Goal: Information Seeking & Learning: Learn about a topic

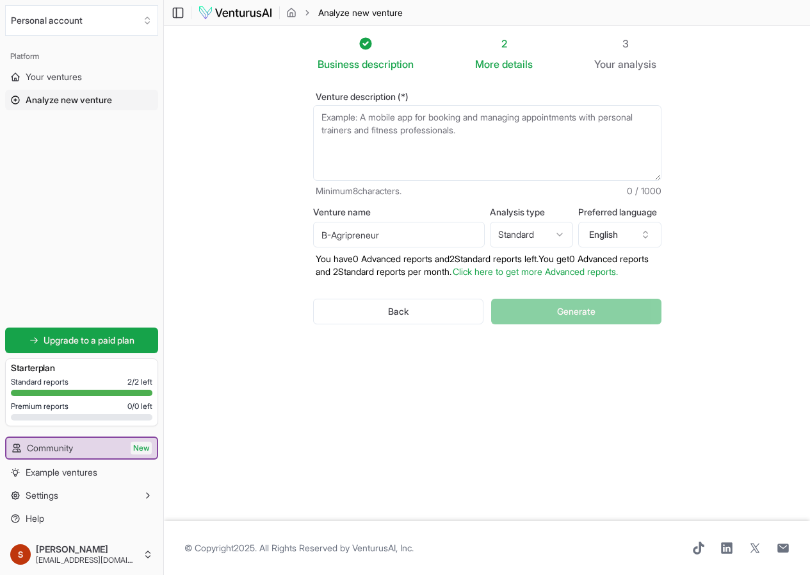
click at [455, 142] on textarea "Venture description (*)" at bounding box center [487, 143] width 348 height 76
type textarea "0"
click at [325, 151] on textarea "Venture description (*)" at bounding box center [487, 143] width 348 height 76
paste textarea "Elevator Pitch B-Agripreneur produces ready-to-use dried fried onions, sourced …"
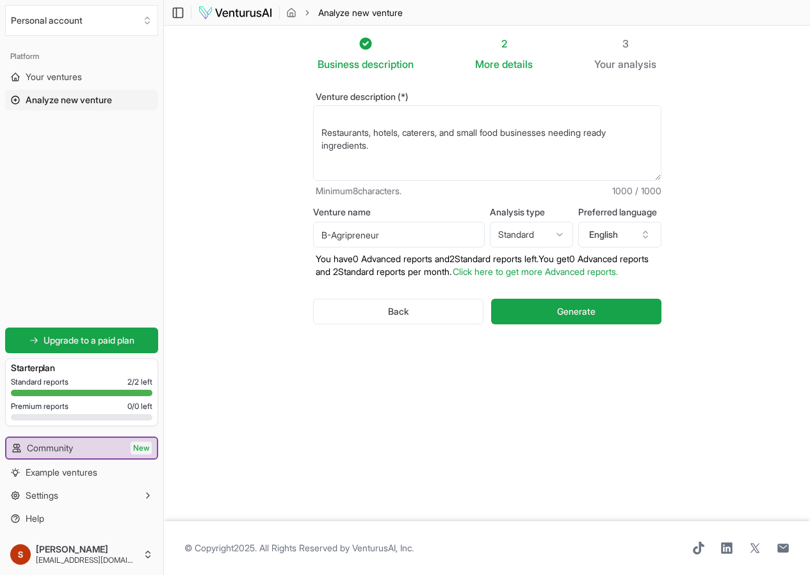
scroll to position [641, 0]
type textarea "Elevator Pitch B-Agripreneur produces ready-to-use dried fried onions, sourced …"
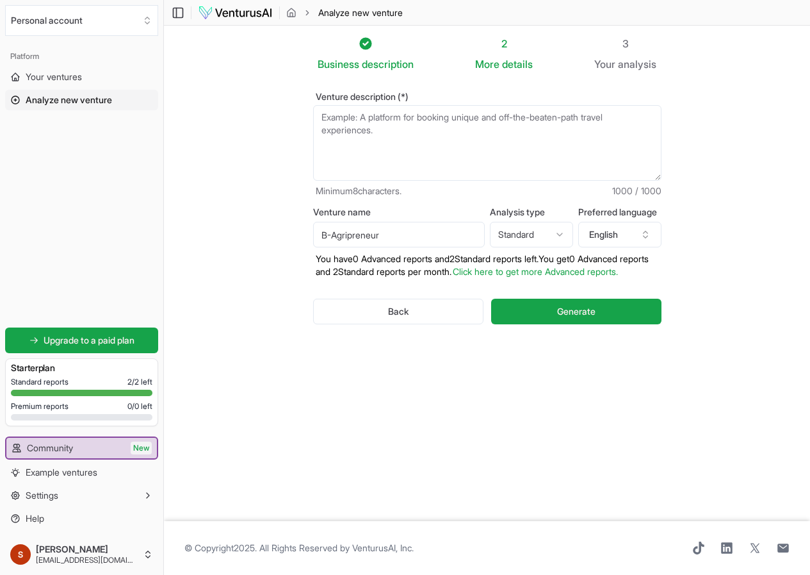
scroll to position [0, 0]
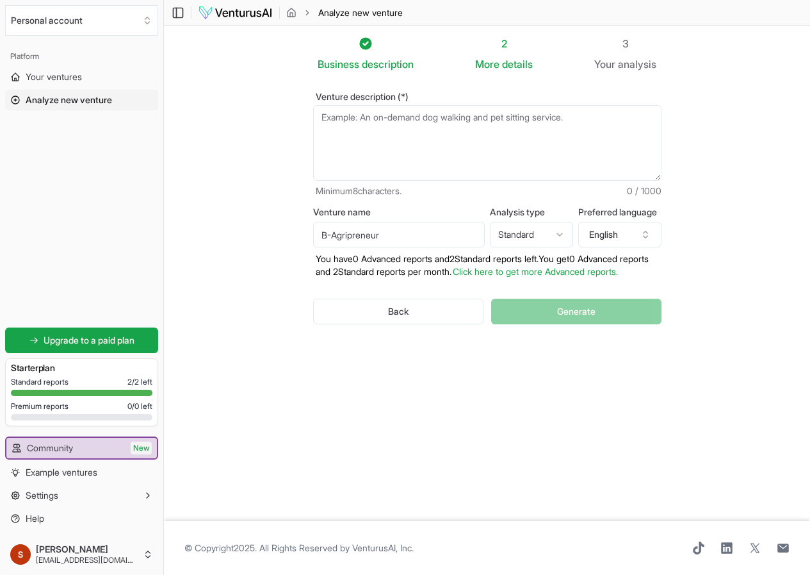
paste textarea "B-Agripreneur produces ready-to-use dried fried onions, sourced directly from f…"
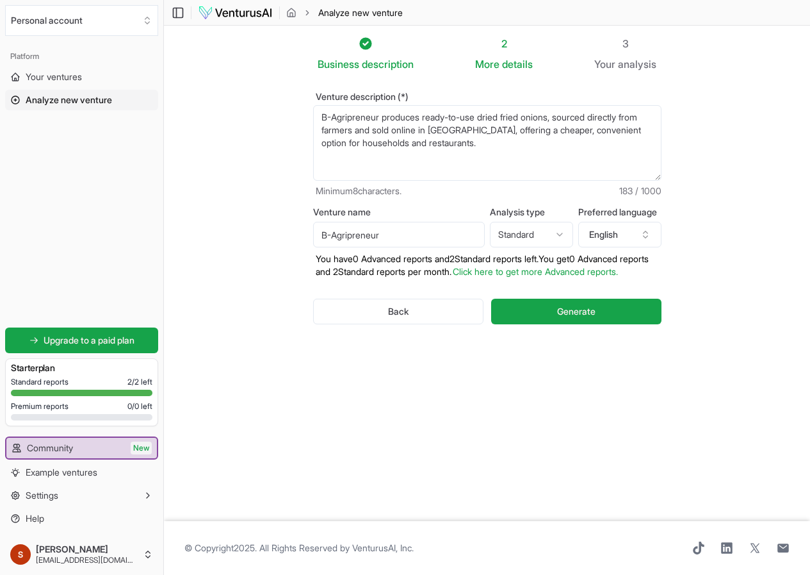
paste textarea "Dried fried onions are sliced, fried until crisp, dried, and packed for long sh…"
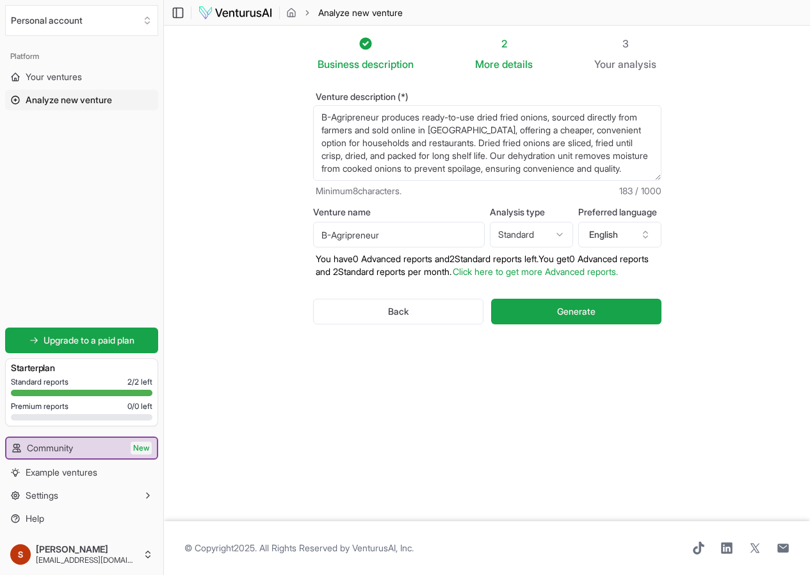
scroll to position [6, 0]
click at [534, 154] on textarea "B-Agripreneur produces ready-to-use dried fried onions, sourced directly from f…" at bounding box center [487, 143] width 348 height 76
click at [534, 169] on textarea "B-Agripreneur produces ready-to-use dried fried onions, sourced directly from f…" at bounding box center [487, 143] width 348 height 76
paste textarea "Convenience: No chopping or frying—just add to dishes. Time-Saving: Saves prep …"
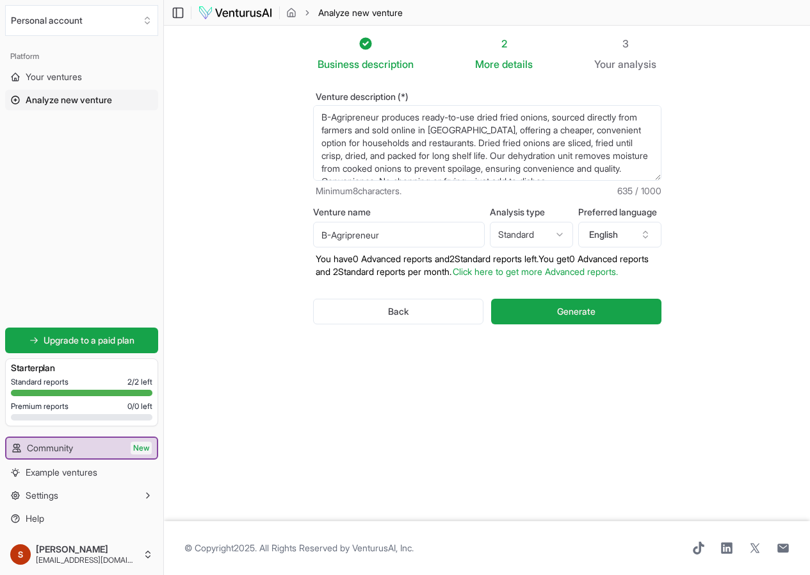
scroll to position [45, 0]
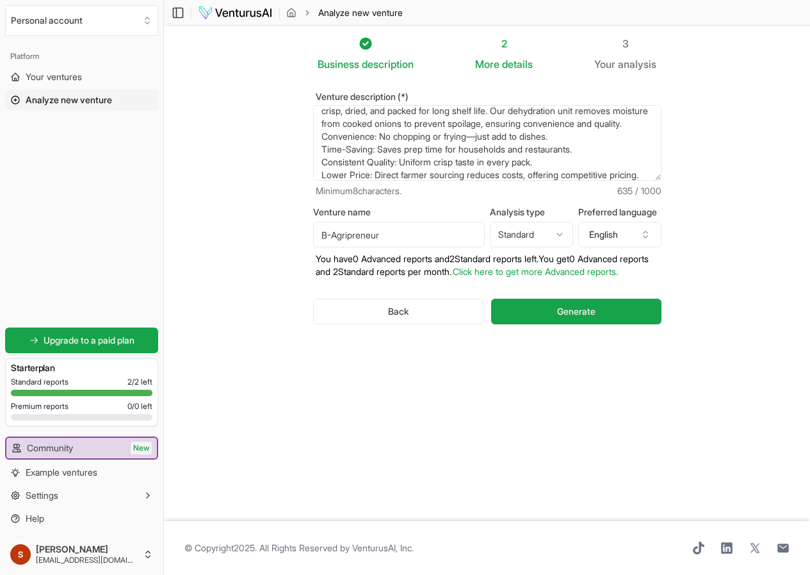
click at [313, 174] on textarea "B-Agripreneur produces ready-to-use dried fried onions, sourced directly from f…" at bounding box center [487, 143] width 348 height 76
click at [313, 147] on textarea "B-Agripreneur produces ready-to-use dried fried onions, sourced directly from f…" at bounding box center [487, 143] width 348 height 76
click at [313, 177] on textarea "B-Agripreneur produces ready-to-use dried fried onions, sourced directly from f…" at bounding box center [487, 143] width 348 height 76
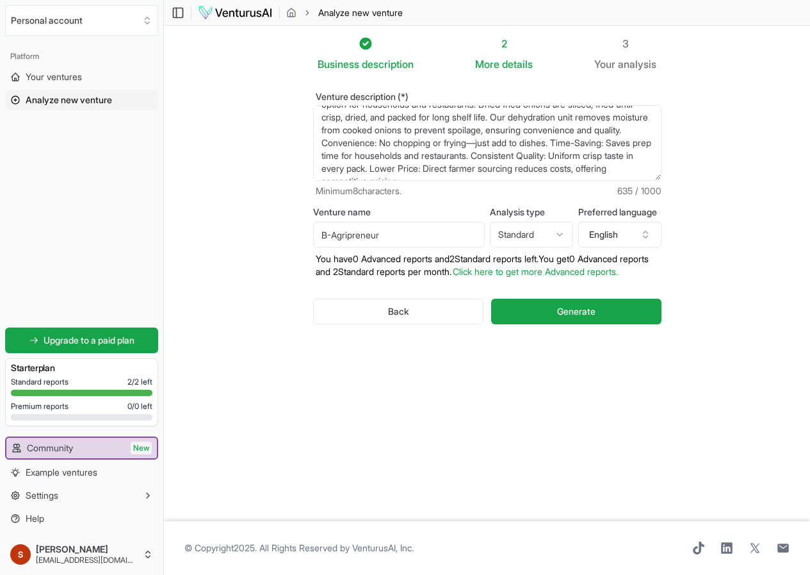
scroll to position [1, 0]
click at [382, 182] on div "Venture description (*) B-Agripreneur produces ready-to-use dried fried onions,…" at bounding box center [487, 144] width 348 height 105
click at [388, 148] on textarea "B-Agripreneur produces ready-to-use dried fried onions, sourced directly from f…" at bounding box center [487, 142] width 348 height 76
paste textarea "B-Agripreneur produces ready-to-use dried fried onions, sourced directly from f…"
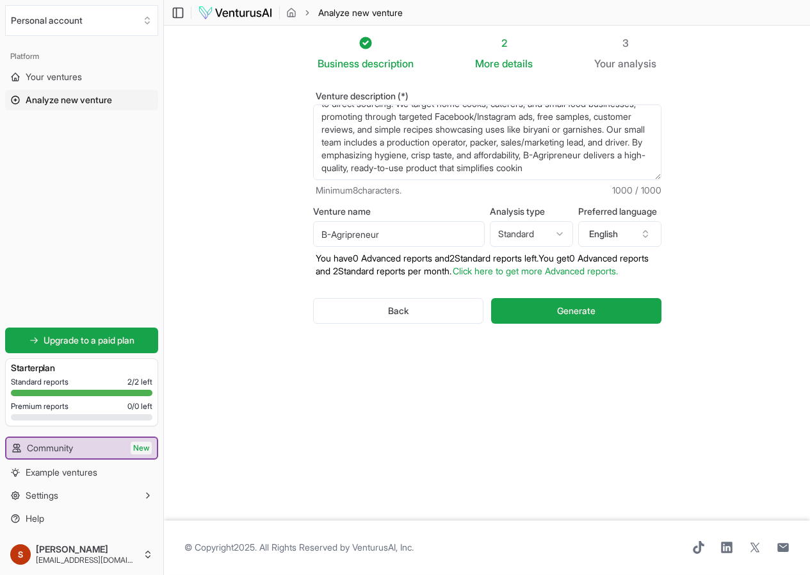
type textarea "B-Agripreneur produces ready-to-use dried fried onions, sourced directly from f…"
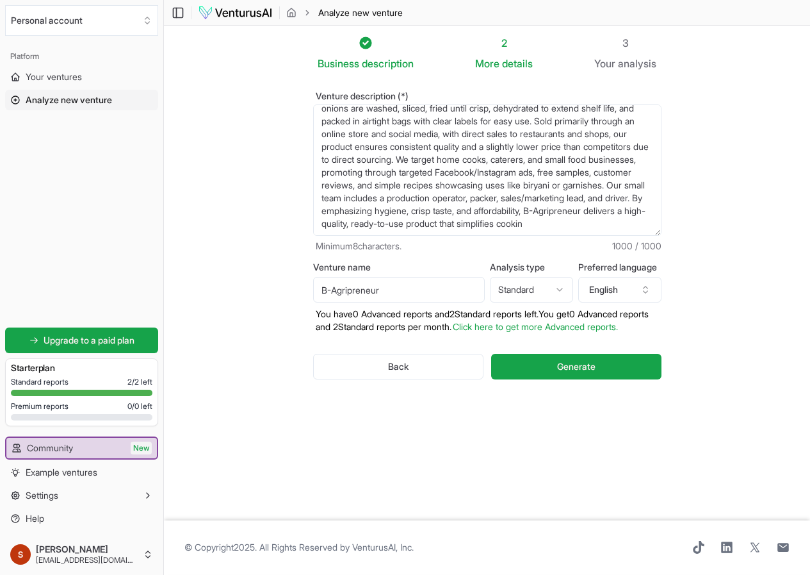
scroll to position [0, 0]
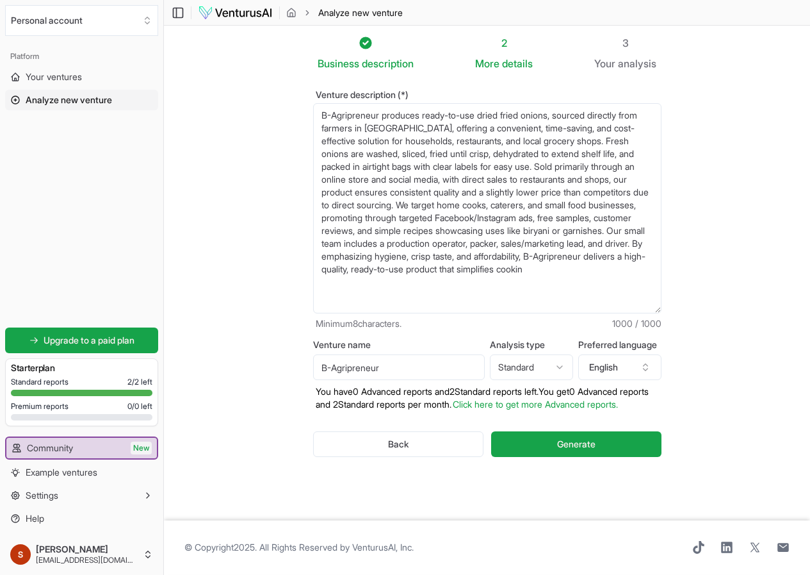
drag, startPoint x: 676, startPoint y: 177, endPoint x: 679, endPoint y: 312, distance: 134.5
click at [662, 312] on textarea "B-Agripreneur produces ready-to-use dried fried onions, sourced directly from f…" at bounding box center [487, 208] width 348 height 210
click at [514, 261] on textarea "B-Agripreneur produces ready-to-use dried fried onions, sourced directly from f…" at bounding box center [487, 208] width 348 height 210
click at [585, 278] on textarea "B-Agripreneur produces ready-to-use dried fried onions, sourced directly from f…" at bounding box center [487, 208] width 348 height 210
click at [628, 452] on button "Generate" at bounding box center [576, 445] width 170 height 26
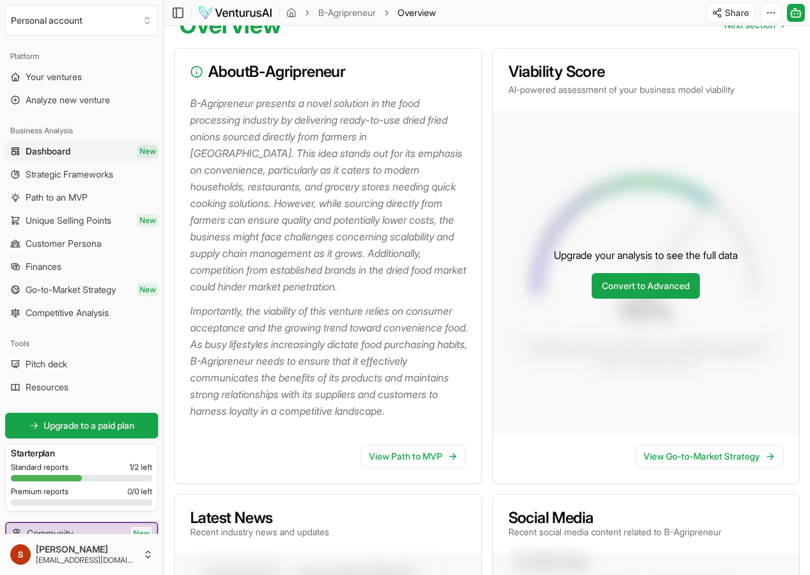
scroll to position [256, 0]
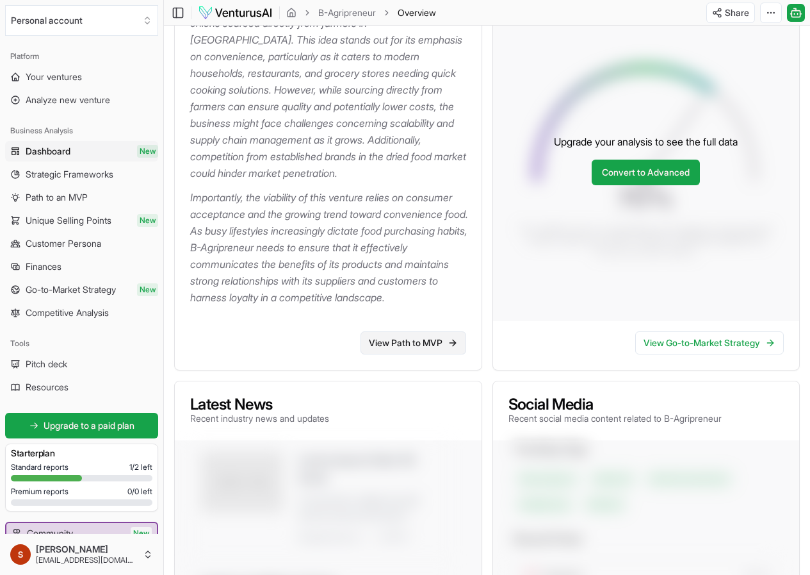
click at [424, 354] on link "View Path to MVP" at bounding box center [414, 342] width 106 height 23
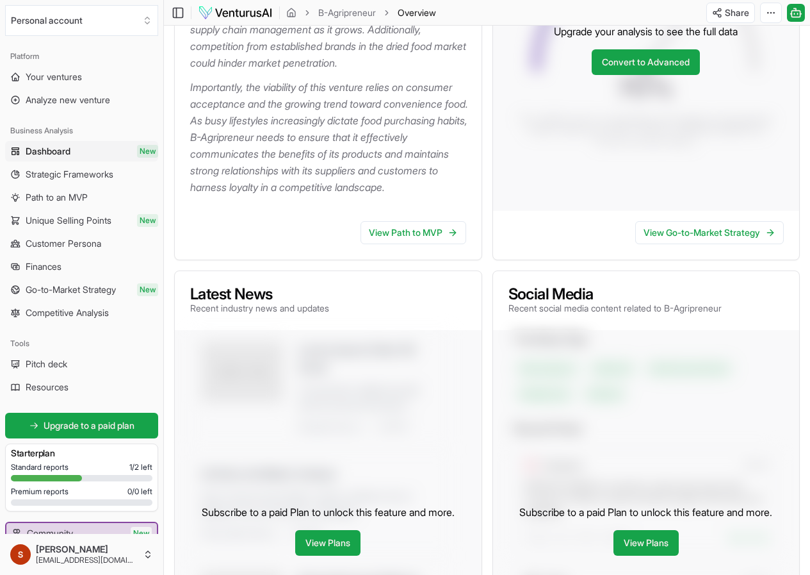
scroll to position [384, 0]
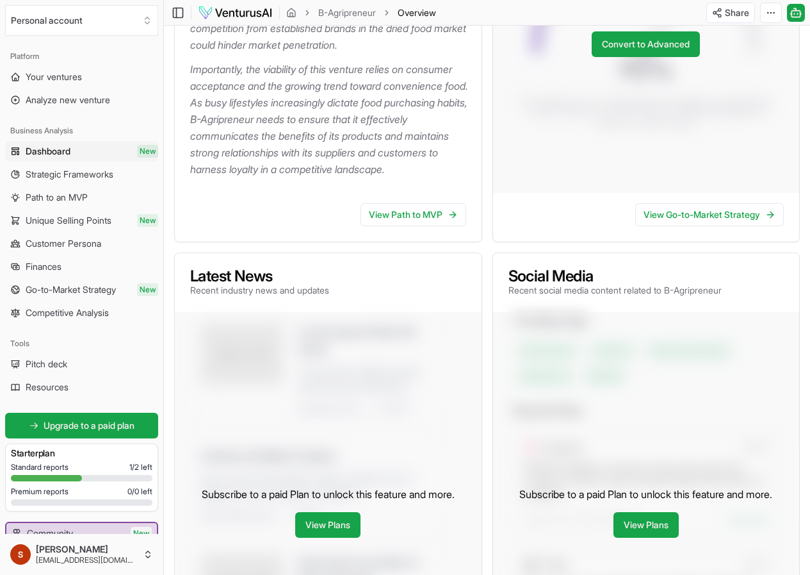
click at [49, 148] on span "Dashboard" at bounding box center [48, 151] width 45 height 13
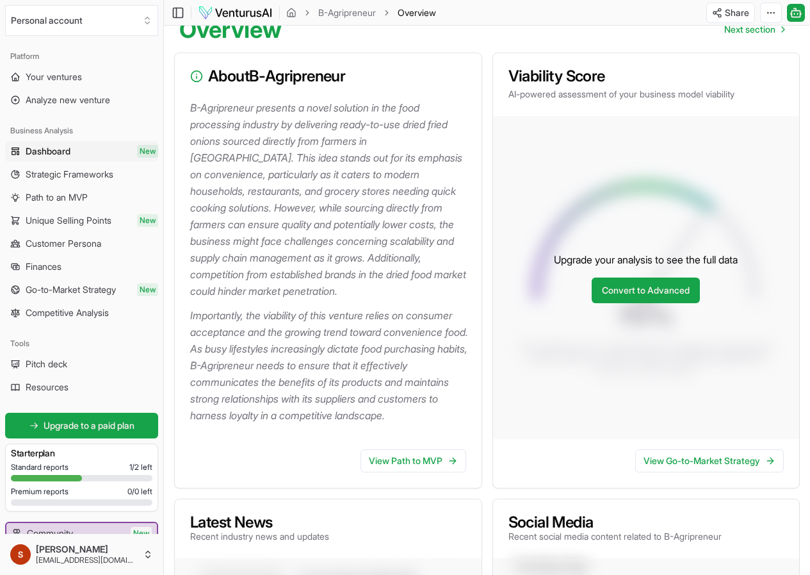
scroll to position [320, 0]
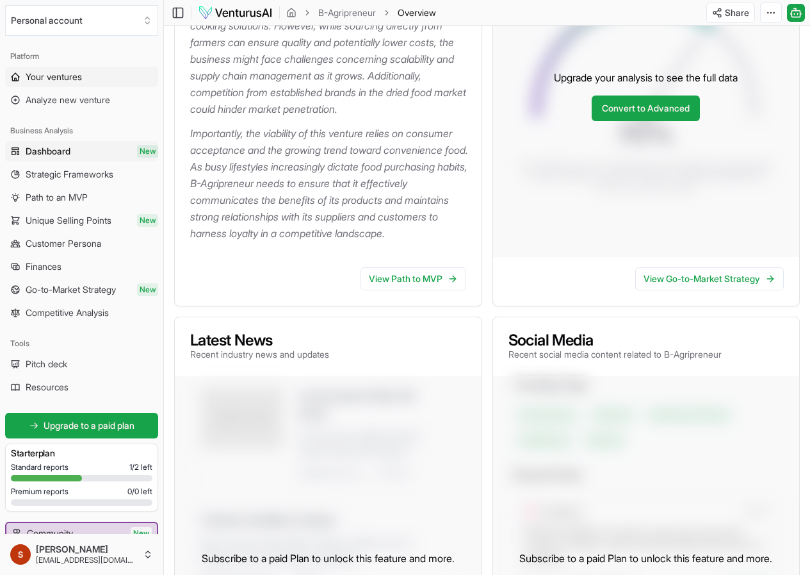
click at [70, 70] on link "Your ventures" at bounding box center [81, 77] width 153 height 20
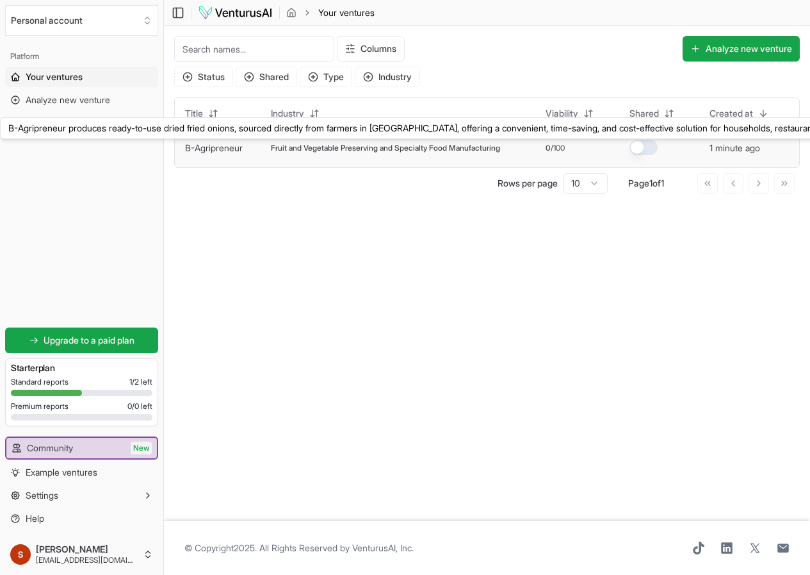
click at [230, 145] on link "B-Agripreneur" at bounding box center [214, 147] width 58 height 11
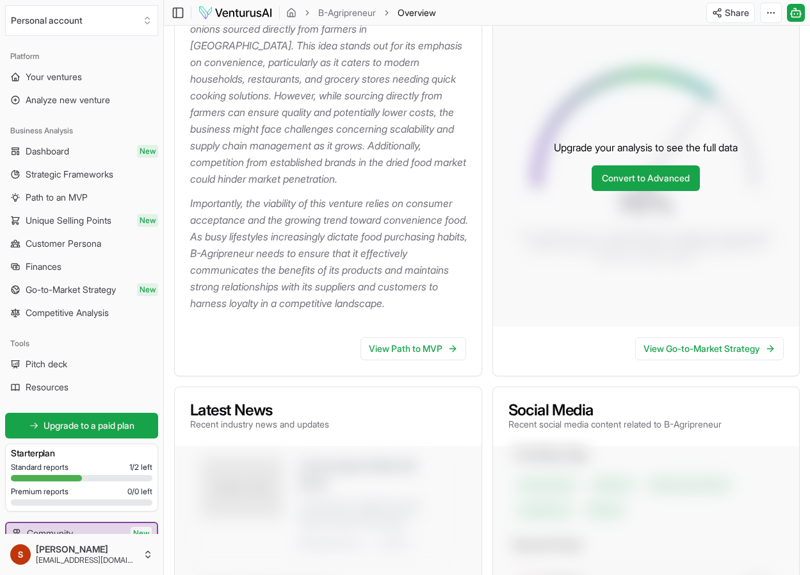
scroll to position [320, 0]
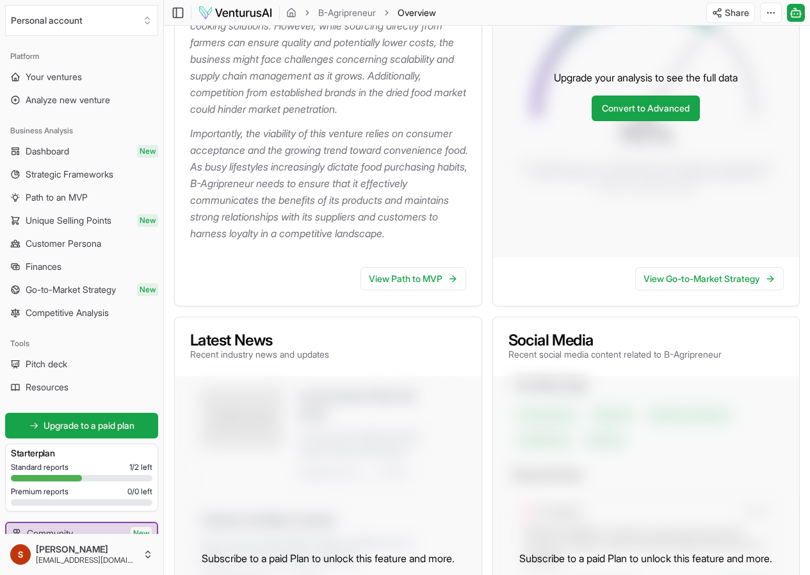
click at [294, 240] on p "Importantly, the viability of this venture relies on consumer acceptance and th…" at bounding box center [330, 183] width 281 height 117
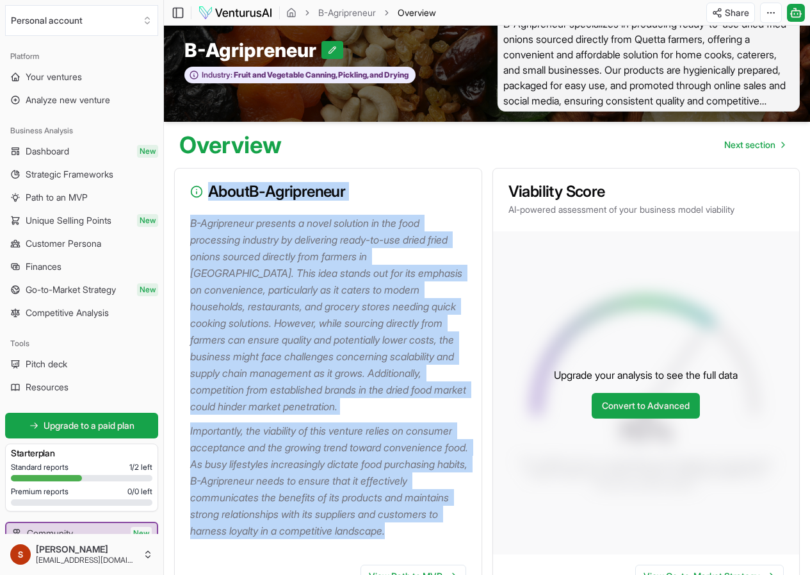
scroll to position [0, 0]
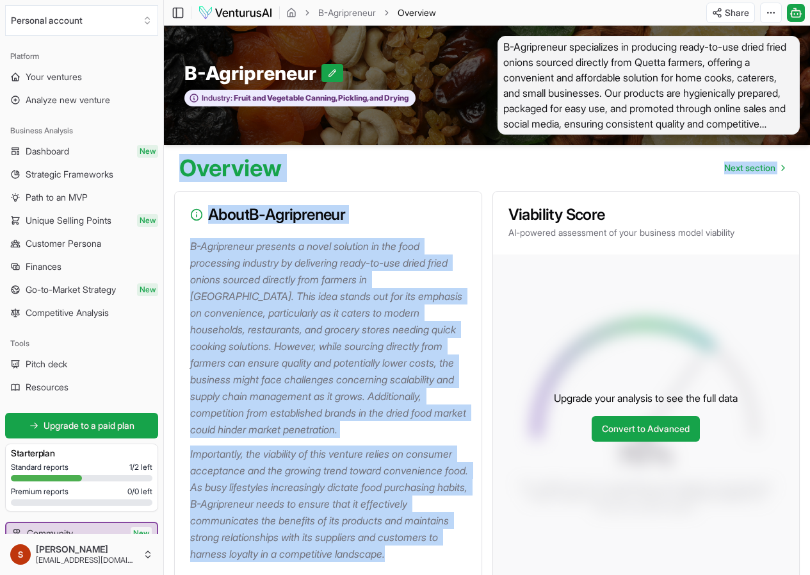
drag, startPoint x: 308, startPoint y: 255, endPoint x: 184, endPoint y: 170, distance: 150.7
click at [309, 210] on h3 "About B-Agripreneur" at bounding box center [328, 214] width 276 height 15
click at [266, 320] on p "B-Agripreneur presents a novel solution in the food processing industry by deli…" at bounding box center [330, 338] width 281 height 200
click at [304, 281] on p "B-Agripreneur presents a novel solution in the food processing industry by deli…" at bounding box center [330, 338] width 281 height 200
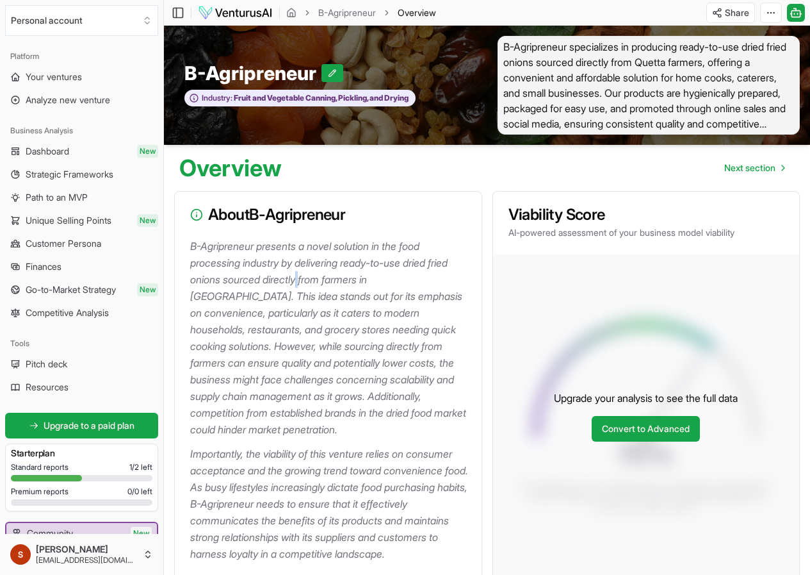
click at [304, 281] on p "B-Agripreneur presents a novel solution in the food processing industry by deli…" at bounding box center [330, 338] width 281 height 200
click at [305, 280] on p "B-Agripreneur presents a novel solution in the food processing industry by deli…" at bounding box center [330, 338] width 281 height 200
click at [746, 172] on span "Next section" at bounding box center [749, 167] width 51 height 13
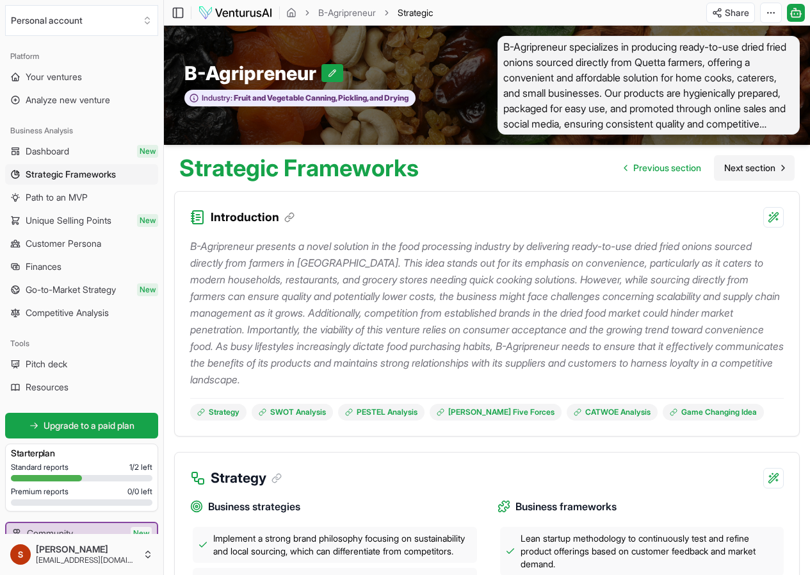
click at [747, 165] on span "Next section" at bounding box center [749, 167] width 51 height 13
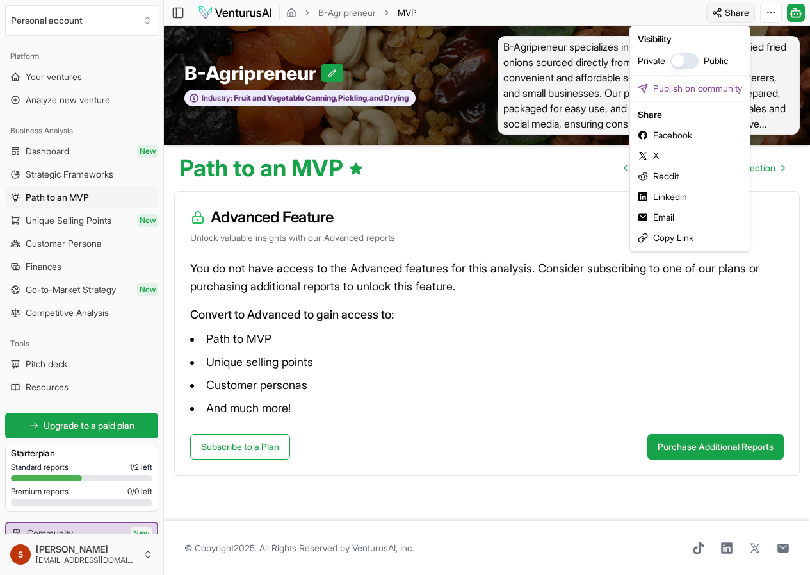
click at [721, 2] on html "We value your privacy We use cookies to enhance your browsing experience, serve…" at bounding box center [405, 287] width 810 height 575
click at [768, 6] on html "We value your privacy We use cookies to enhance your browsing experience, serve…" at bounding box center [405, 287] width 810 height 575
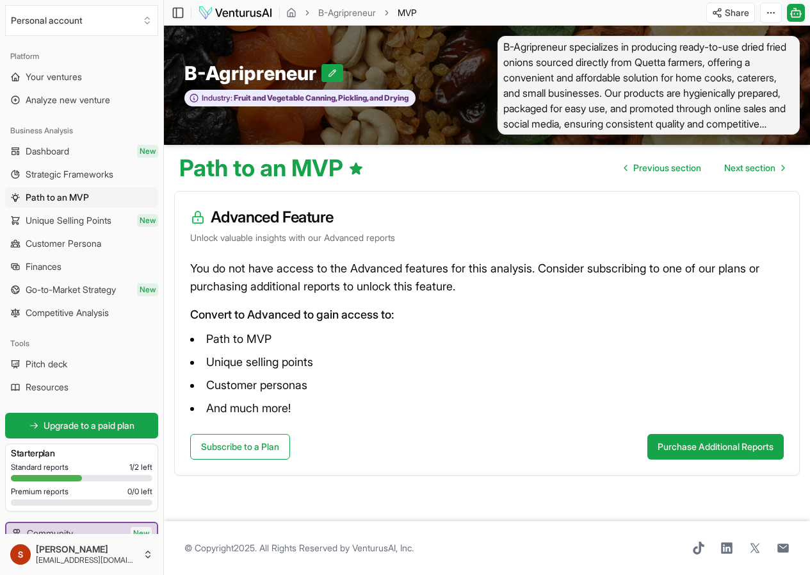
click at [768, 6] on html "We value your privacy We use cookies to enhance your browsing experience, serve…" at bounding box center [405, 287] width 810 height 575
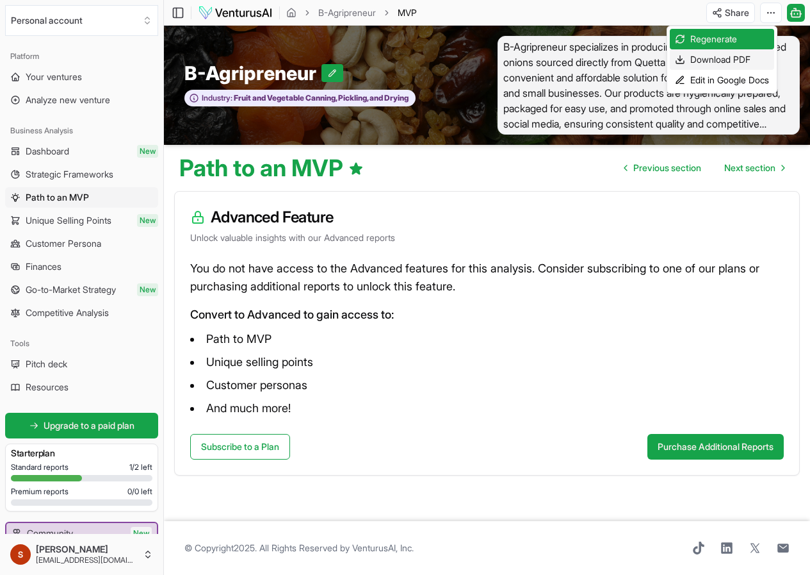
click at [753, 59] on div "Download PDF" at bounding box center [722, 59] width 104 height 20
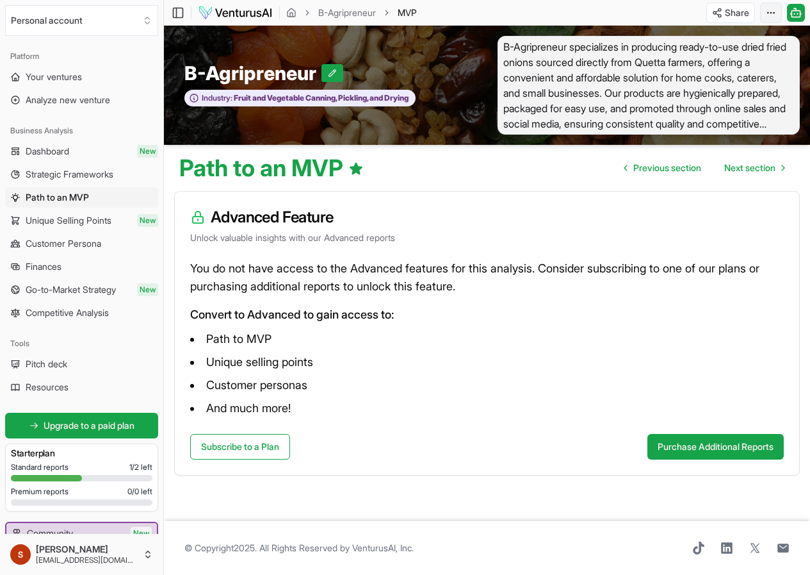
click at [779, 10] on html "We value your privacy We use cookies to enhance your browsing experience, serve…" at bounding box center [405, 287] width 810 height 575
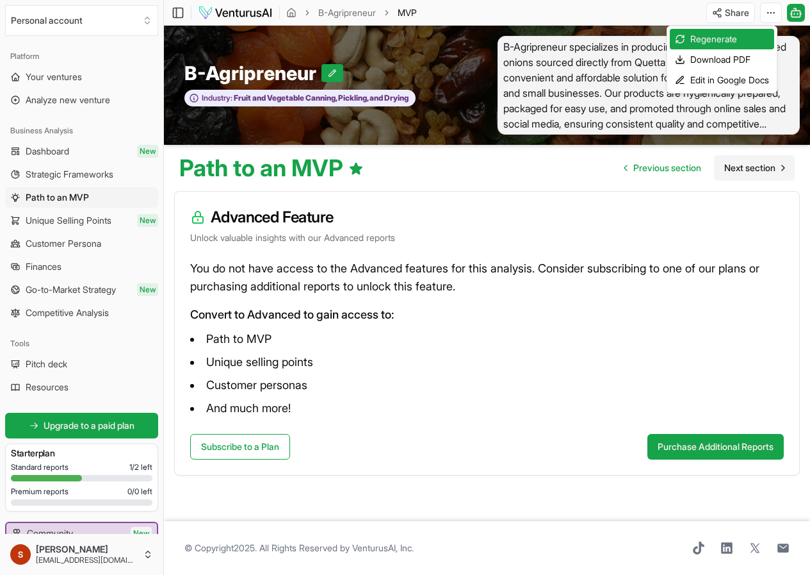
click at [752, 176] on html "We value your privacy We use cookies to enhance your browsing experience, serve…" at bounding box center [405, 287] width 810 height 575
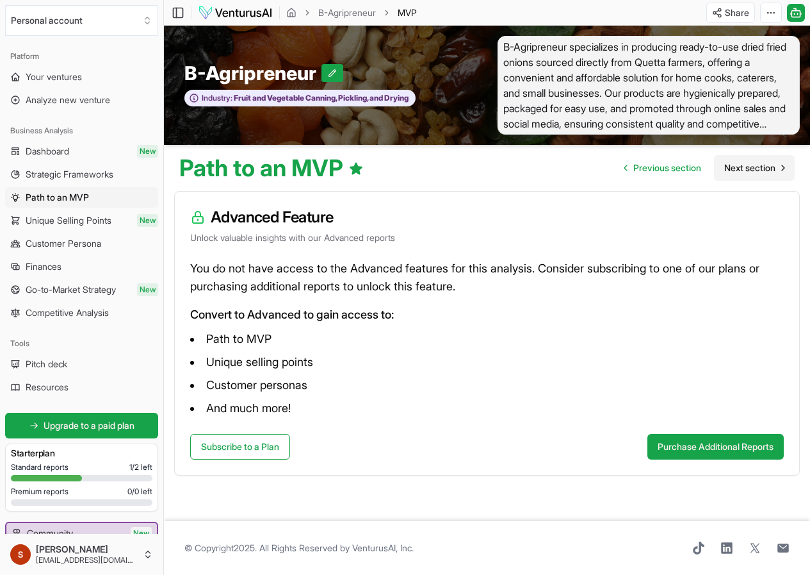
click at [752, 174] on span "Next section" at bounding box center [749, 167] width 51 height 13
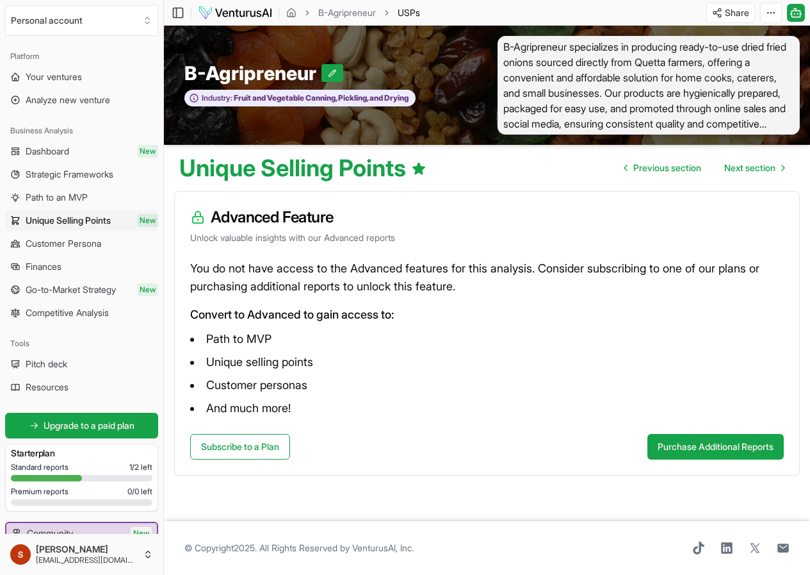
scroll to position [1, 0]
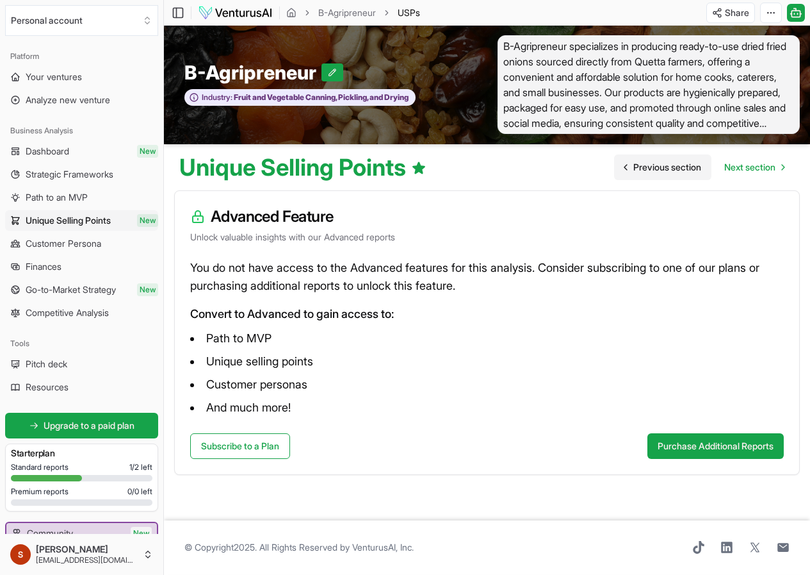
click at [636, 176] on link "Previous section" at bounding box center [662, 167] width 97 height 26
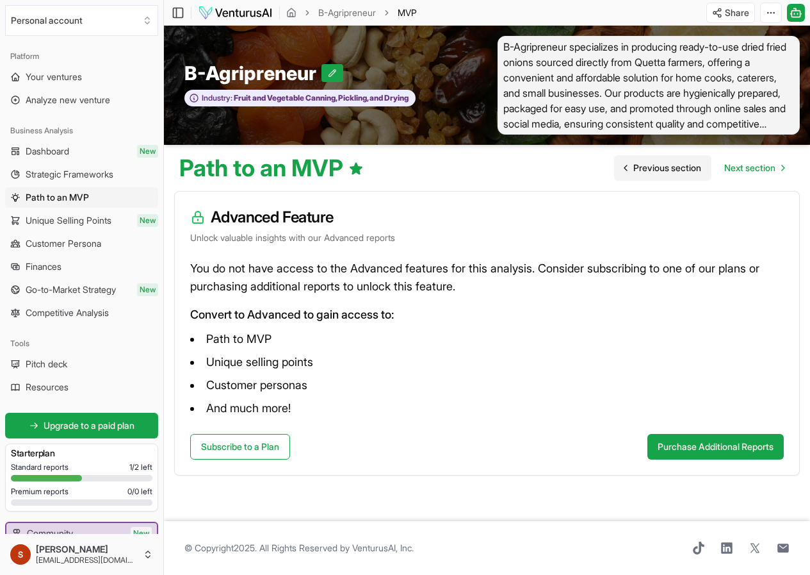
click at [636, 174] on span "Previous section" at bounding box center [667, 167] width 68 height 13
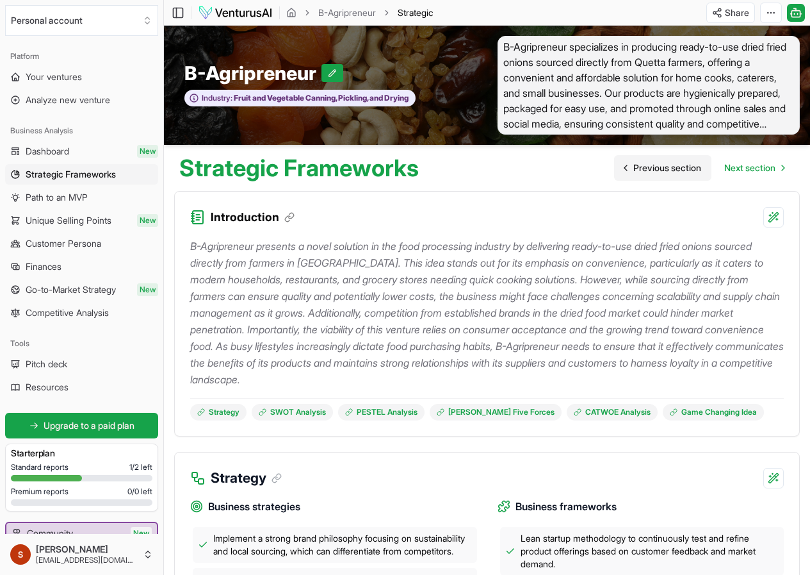
click at [653, 180] on link "Previous section" at bounding box center [662, 168] width 97 height 26
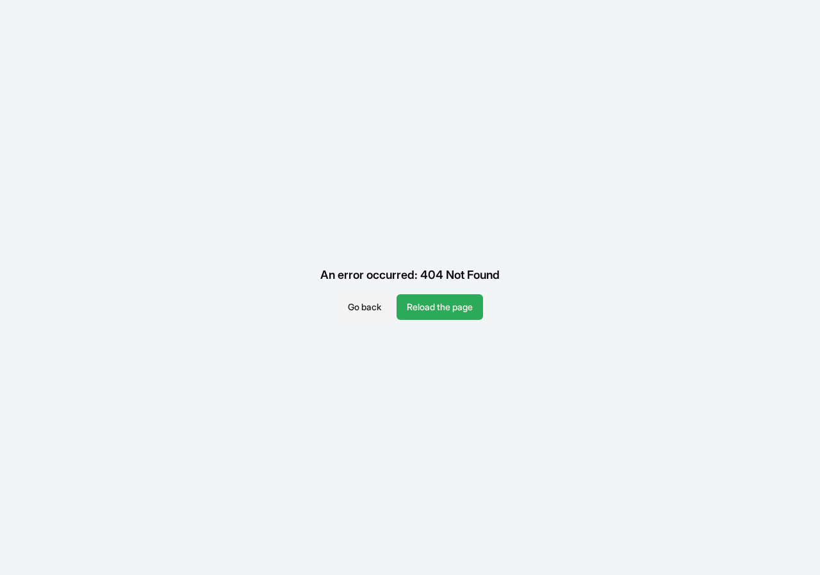
click at [427, 306] on button "Reload the page" at bounding box center [439, 307] width 86 height 26
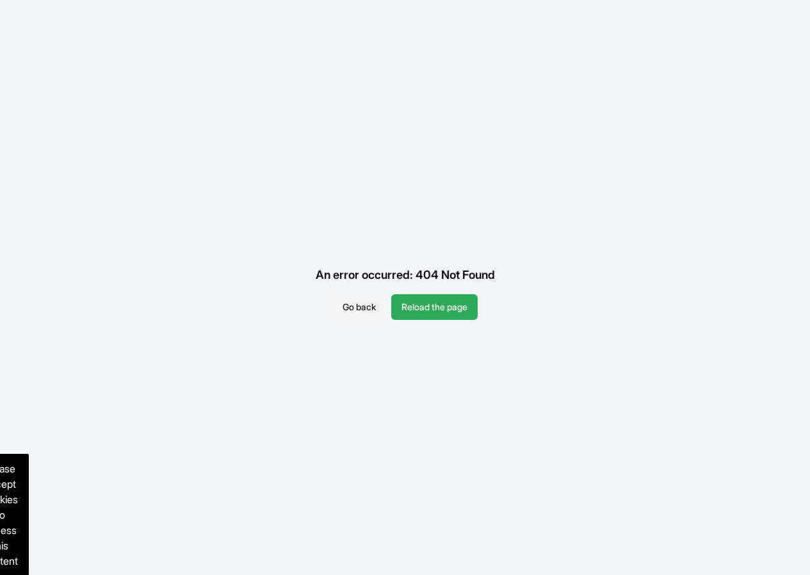
click at [430, 297] on button "Reload the page" at bounding box center [434, 307] width 86 height 26
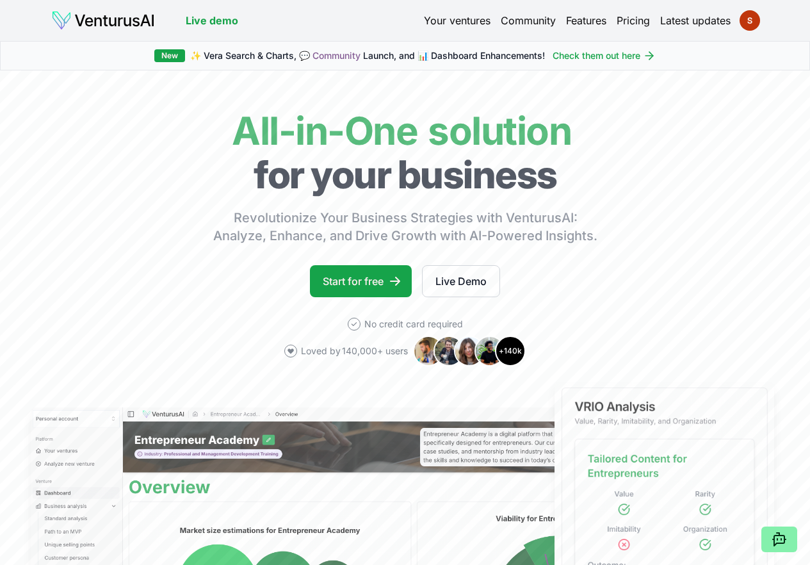
click at [443, 17] on link "Your ventures" at bounding box center [457, 20] width 67 height 15
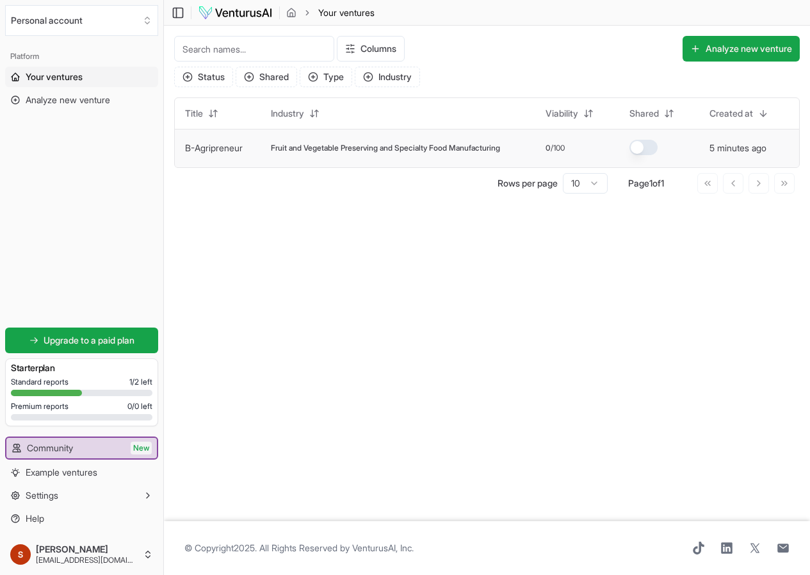
click at [318, 152] on span "Fruit and Vegetable Preserving and Specialty Food Manufacturing" at bounding box center [385, 148] width 229 height 10
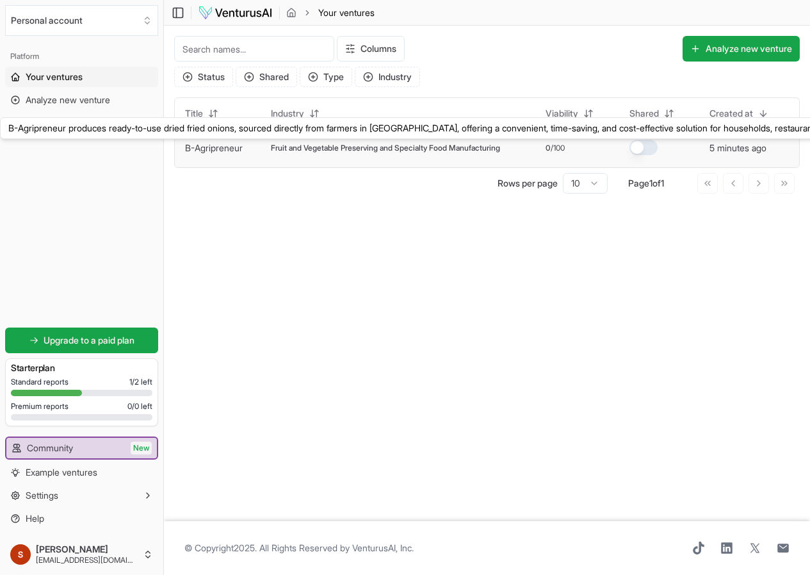
click at [224, 148] on link "B-Agripreneur" at bounding box center [214, 147] width 58 height 11
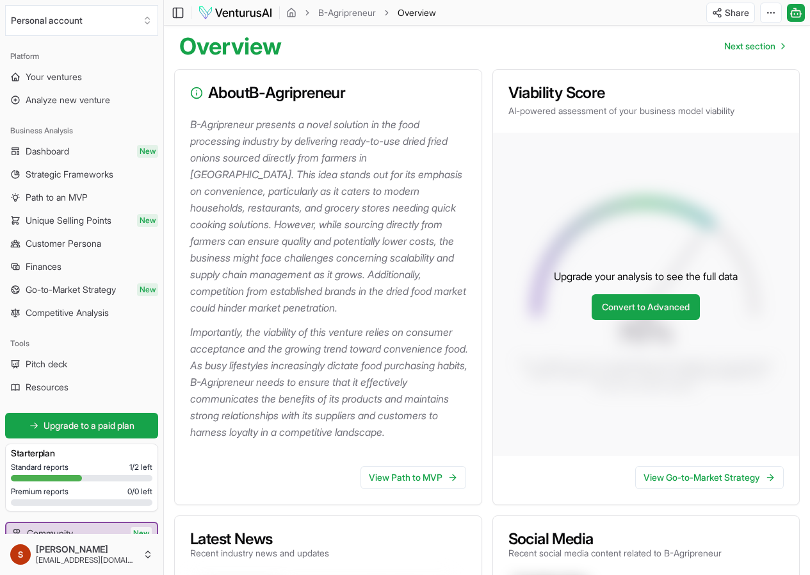
scroll to position [128, 0]
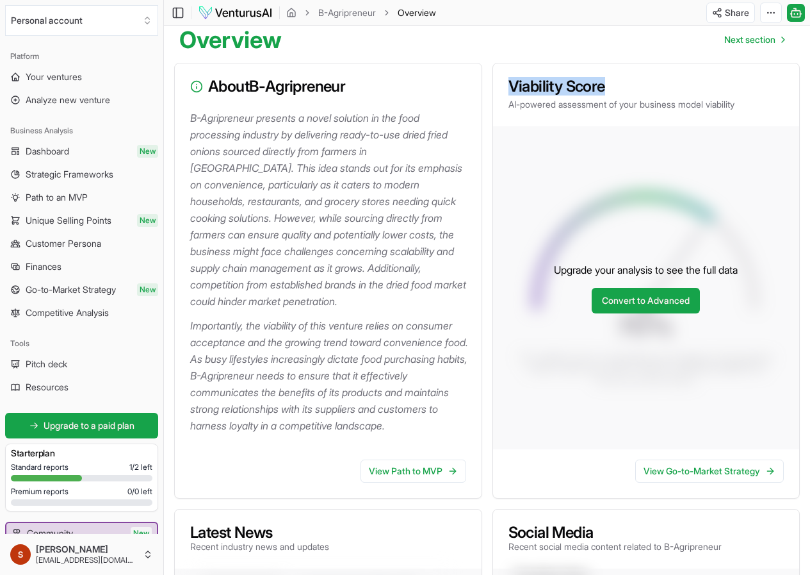
drag, startPoint x: 508, startPoint y: 89, endPoint x: 609, endPoint y: 92, distance: 101.2
click at [609, 92] on h3 "Viability Score" at bounding box center [647, 86] width 276 height 15
copy h3 "Viability Score"
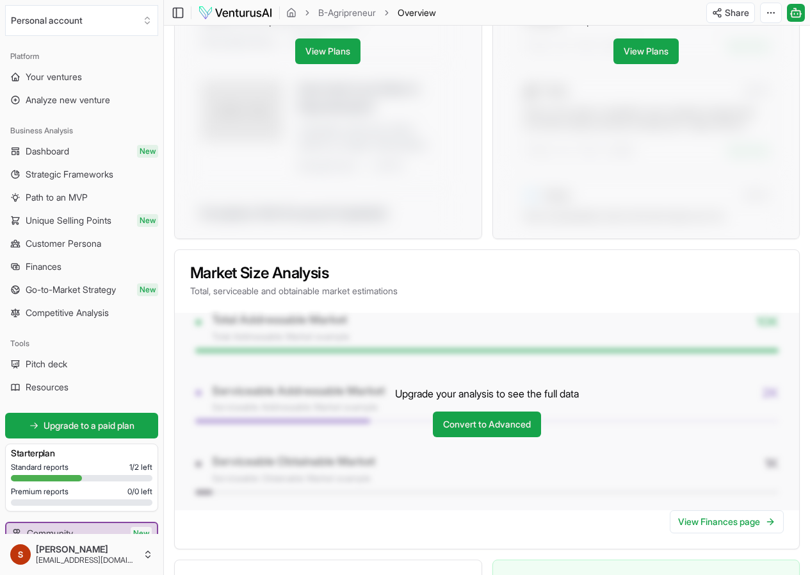
scroll to position [897, 0]
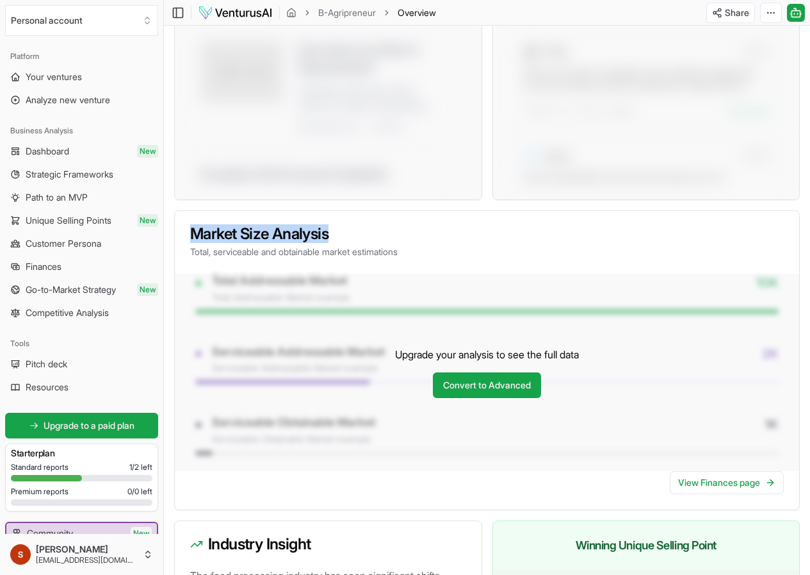
drag, startPoint x: 345, startPoint y: 261, endPoint x: 167, endPoint y: 257, distance: 178.1
click at [167, 257] on div "About B-Agripreneur B-Agripreneur presents a novel solution in the food process…" at bounding box center [487, 128] width 646 height 1688
drag, startPoint x: 415, startPoint y: 274, endPoint x: 177, endPoint y: 257, distance: 238.8
click at [177, 257] on div "Market Size Analysis Total, serviceable and obtainable market estimations" at bounding box center [487, 242] width 624 height 63
copy div "Market Size Analysis Total, serviceable and obtainable market estimations"
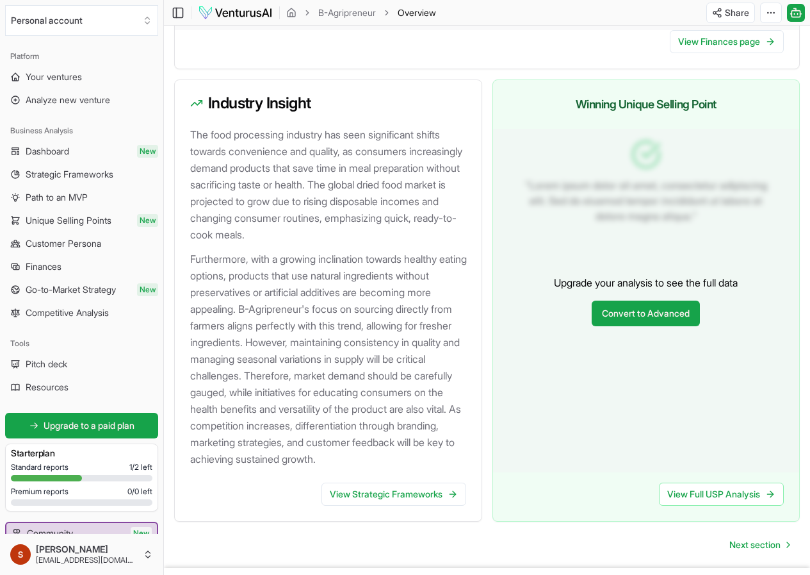
scroll to position [1345, 0]
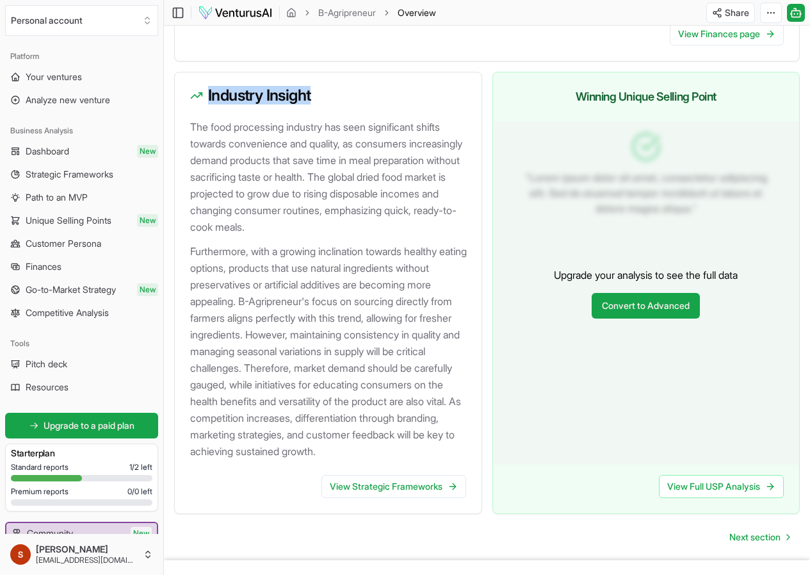
drag, startPoint x: 247, startPoint y: 124, endPoint x: 322, endPoint y: 126, distance: 74.3
click at [322, 118] on div "Industry Insight" at bounding box center [328, 95] width 307 height 46
copy h3 "Industry Insight"
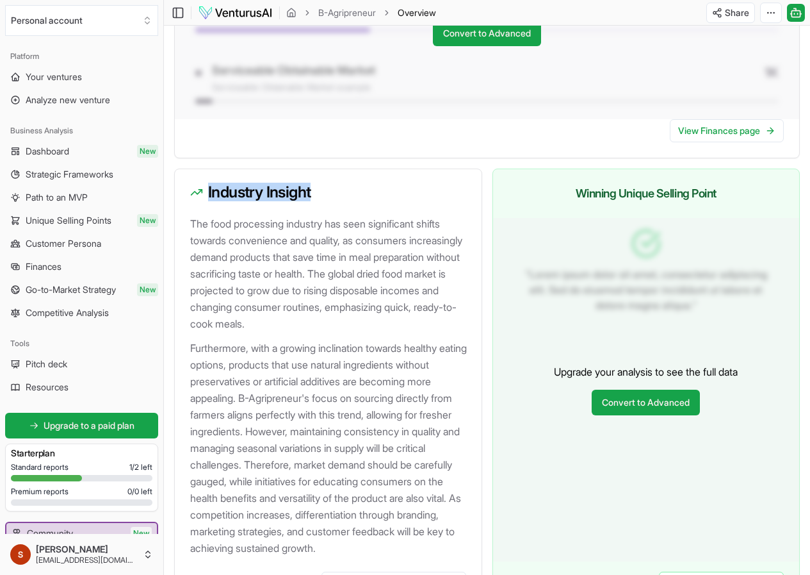
scroll to position [1217, 0]
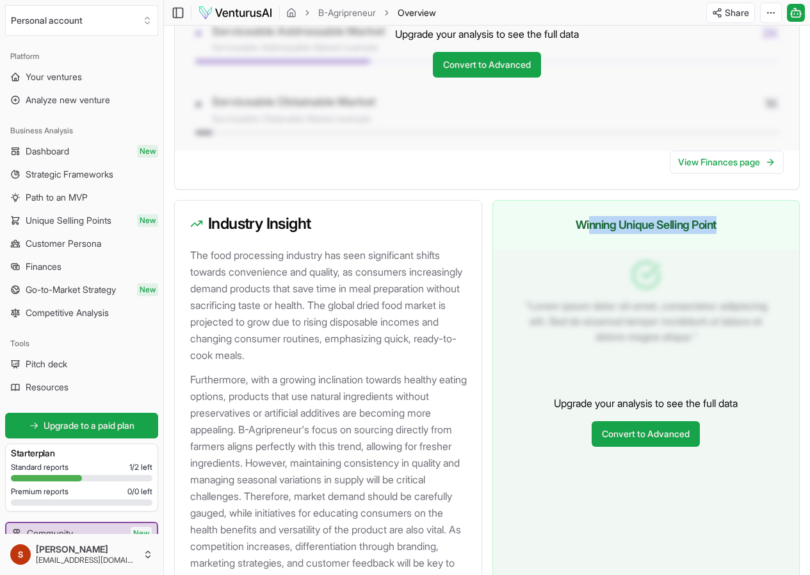
drag, startPoint x: 588, startPoint y: 244, endPoint x: 744, endPoint y: 250, distance: 156.4
click at [744, 234] on h3 "Winning Unique Selling Point" at bounding box center [647, 225] width 276 height 18
drag, startPoint x: 569, startPoint y: 245, endPoint x: 761, endPoint y: 247, distance: 192.2
click at [761, 234] on h3 "Winning Unique Selling Point" at bounding box center [647, 225] width 276 height 18
copy h3 "Winning Unique Selling Point"
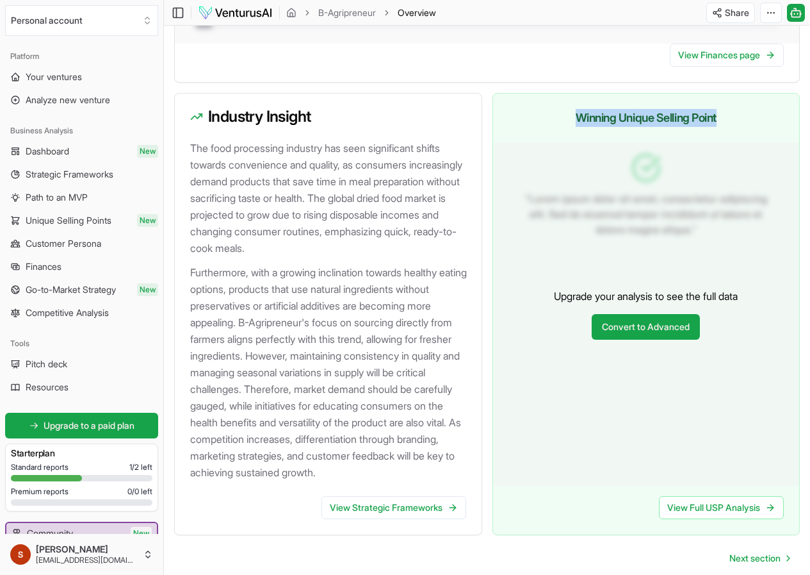
scroll to position [1433, 0]
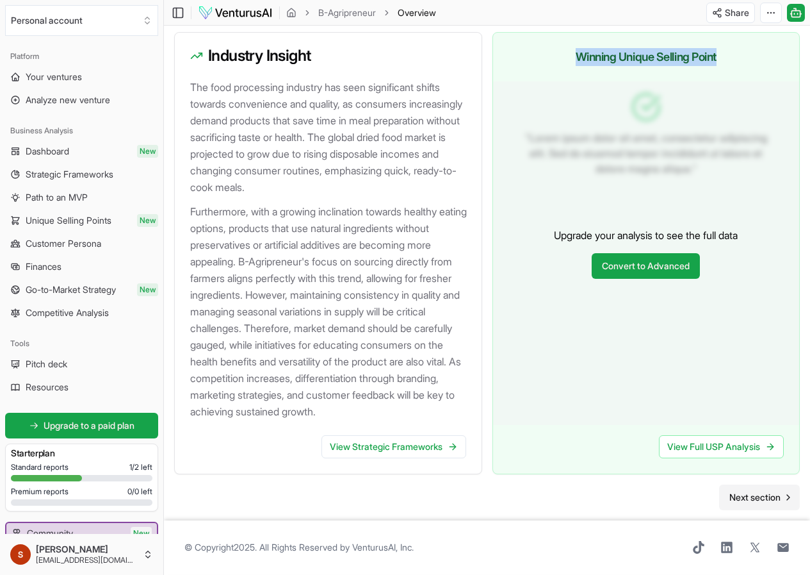
click at [773, 496] on link "Next section" at bounding box center [759, 497] width 81 height 26
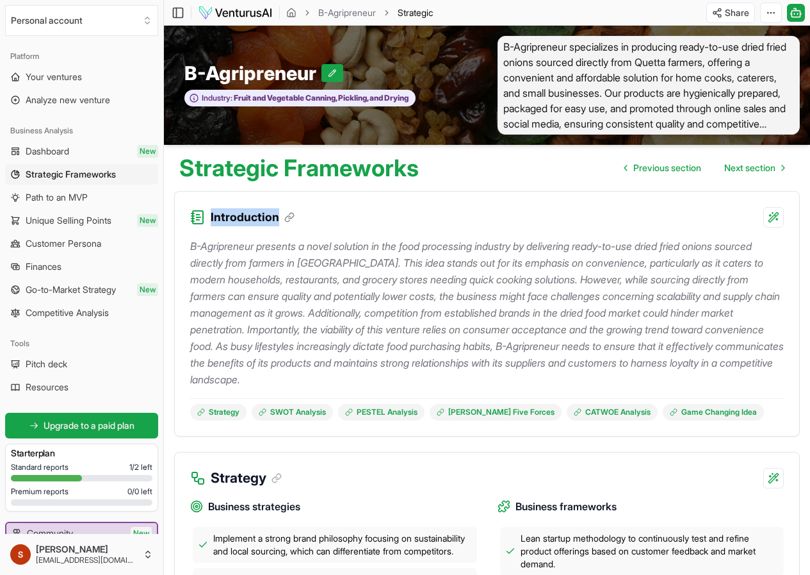
drag, startPoint x: 211, startPoint y: 218, endPoint x: 282, endPoint y: 227, distance: 71.7
click at [282, 226] on h3 "Introduction" at bounding box center [253, 217] width 84 height 18
copy h3 "Introduction"
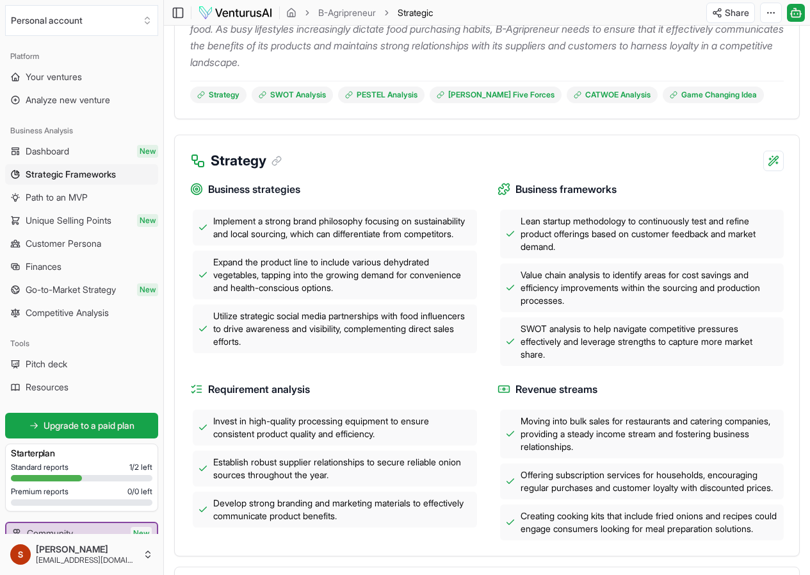
scroll to position [320, 0]
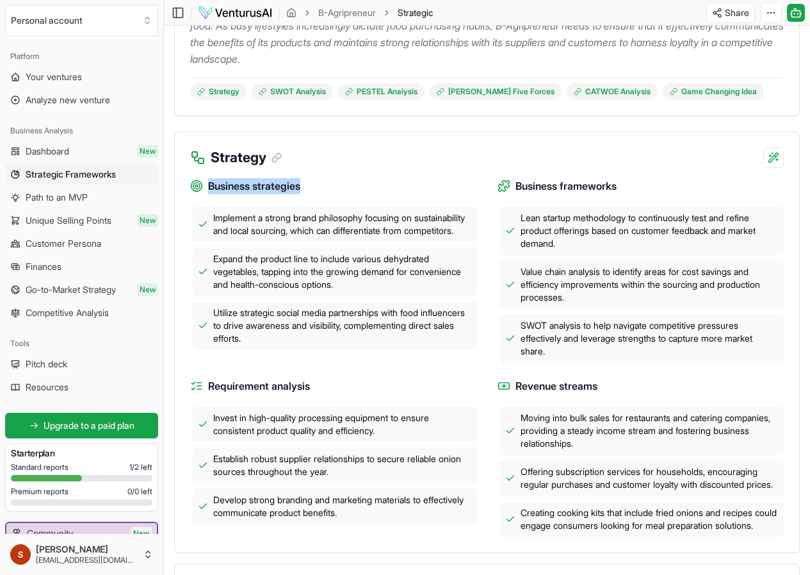
drag, startPoint x: 207, startPoint y: 188, endPoint x: 353, endPoint y: 195, distance: 146.2
click at [353, 194] on h4 "Business strategies" at bounding box center [333, 186] width 287 height 16
copy span "Business strategies"
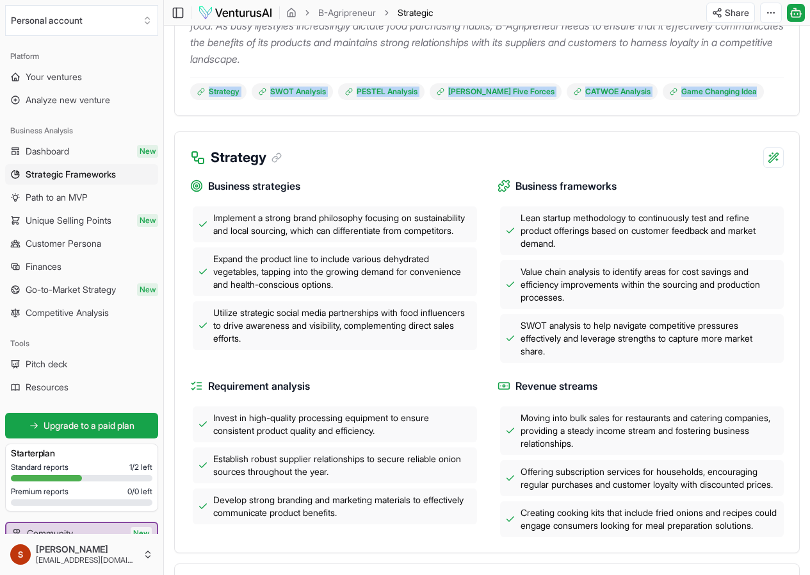
drag, startPoint x: 185, startPoint y: 95, endPoint x: 740, endPoint y: 101, distance: 554.7
click at [740, 101] on div "B-Agripreneur presents a novel solution in the food processing industry by deli…" at bounding box center [487, 11] width 624 height 208
drag, startPoint x: 716, startPoint y: 101, endPoint x: 594, endPoint y: 277, distance: 213.6
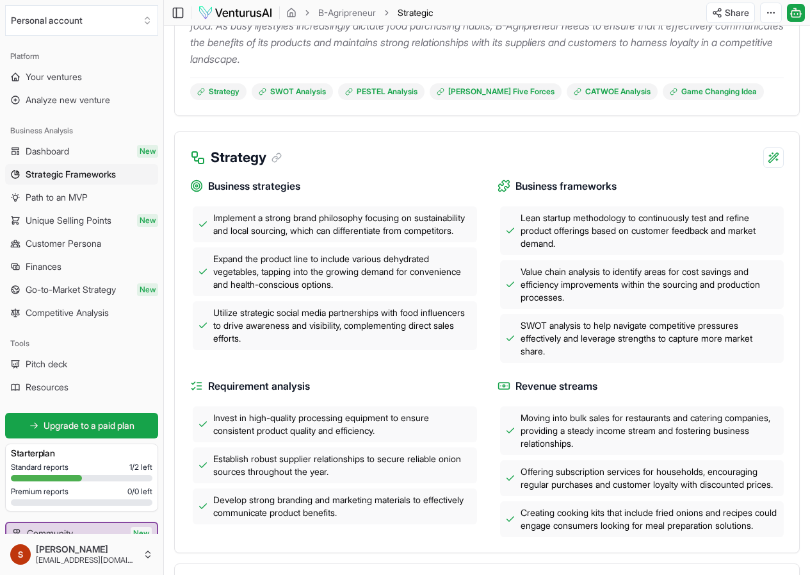
drag, startPoint x: 594, startPoint y: 277, endPoint x: 436, endPoint y: 181, distance: 185.6
click at [437, 183] on h4 "Business strategies" at bounding box center [333, 186] width 287 height 16
drag, startPoint x: 655, startPoint y: 189, endPoint x: 513, endPoint y: 193, distance: 141.6
click at [513, 193] on h4 "Business frameworks" at bounding box center [641, 186] width 287 height 16
copy span "Business frameworks"
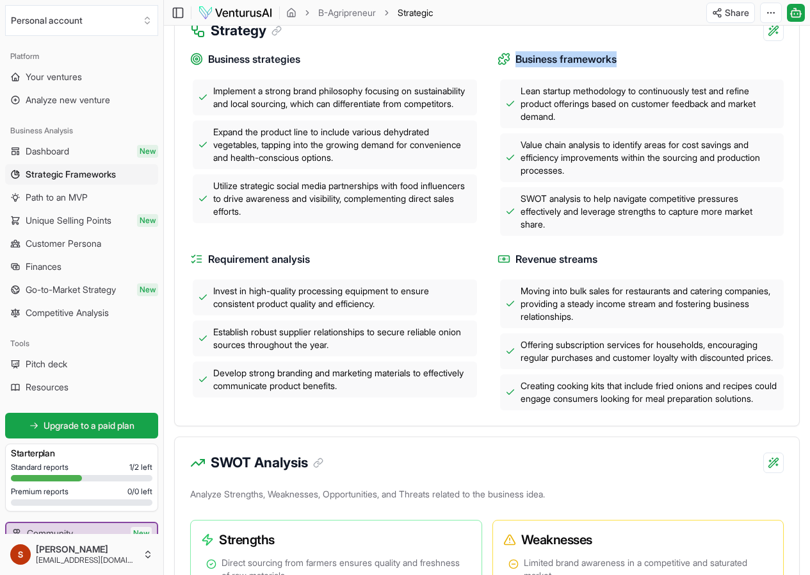
scroll to position [448, 0]
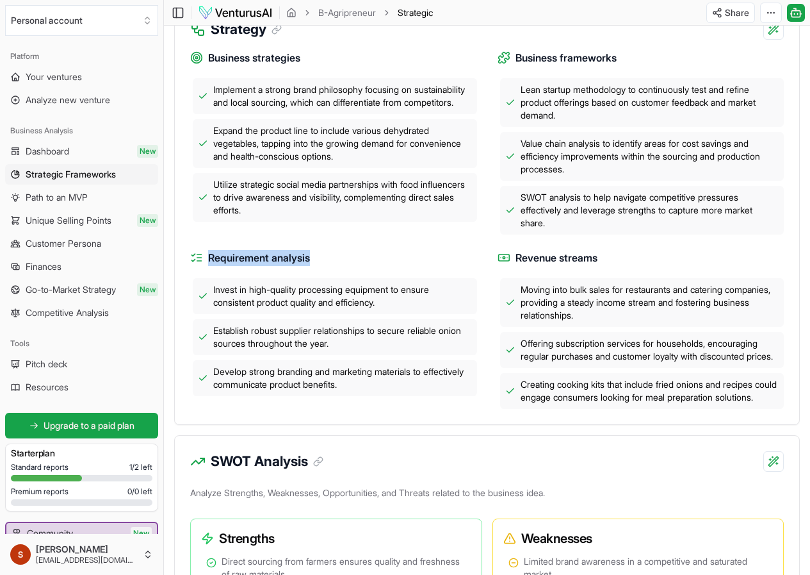
drag, startPoint x: 322, startPoint y: 257, endPoint x: 201, endPoint y: 257, distance: 121.1
click at [201, 257] on h4 "Requirement analysis" at bounding box center [333, 258] width 287 height 16
copy span "Requirement analysis"
drag, startPoint x: 611, startPoint y: 266, endPoint x: 514, endPoint y: 266, distance: 97.4
click at [514, 266] on h4 "Revenue streams" at bounding box center [641, 258] width 287 height 16
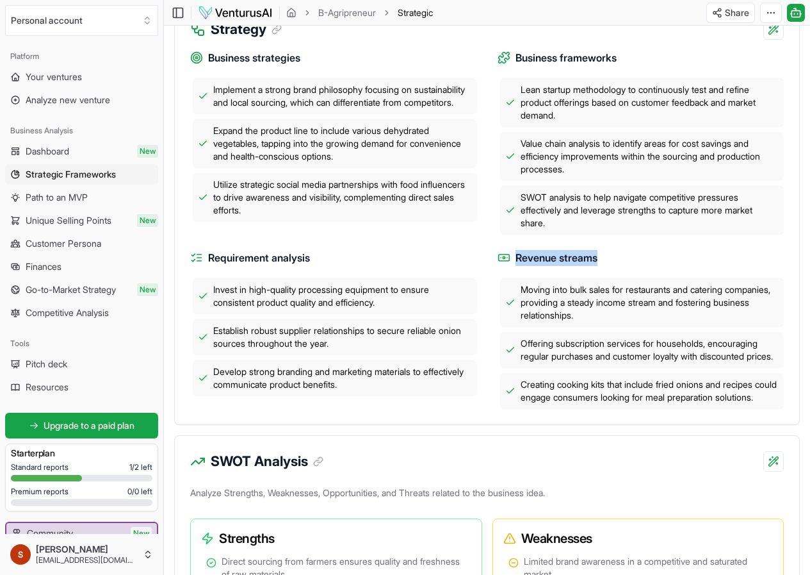
copy span "Revenue streams"
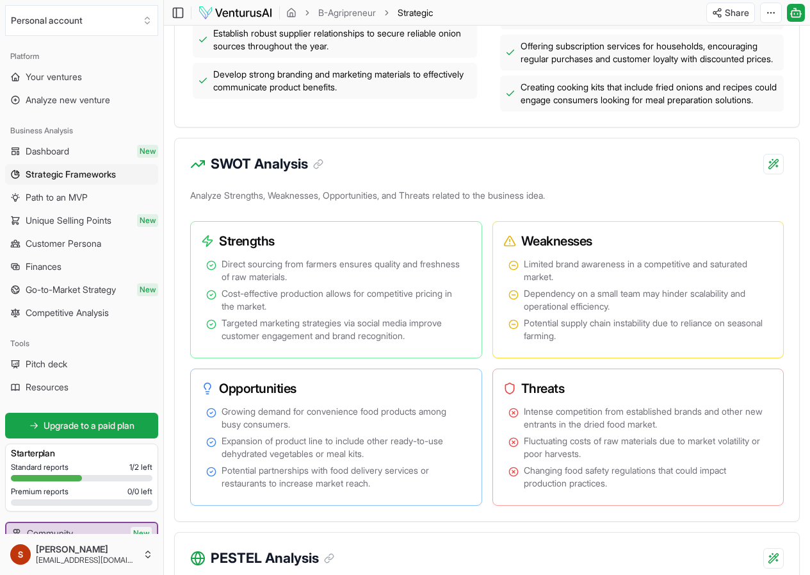
scroll to position [769, 0]
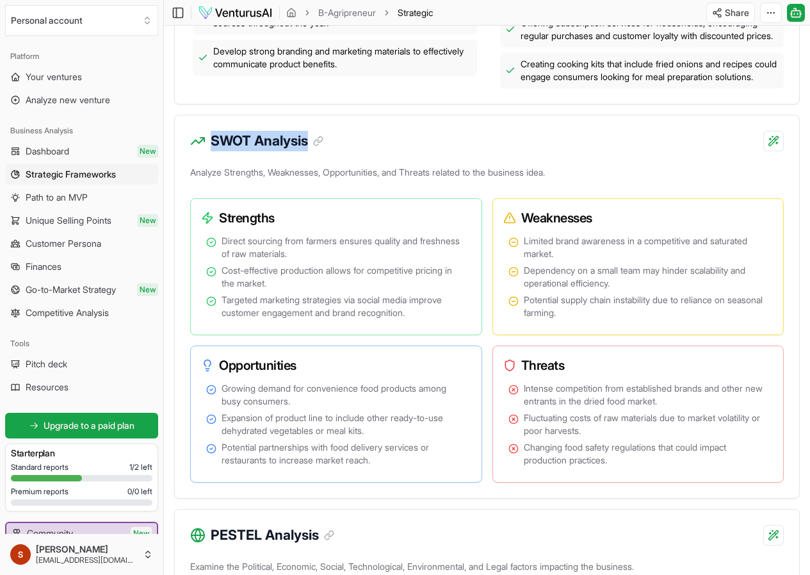
drag, startPoint x: 207, startPoint y: 171, endPoint x: 330, endPoint y: 167, distance: 123.1
click at [330, 151] on div "SWOT Analysis" at bounding box center [487, 133] width 624 height 36
copy h3 "SWOT Analysis"
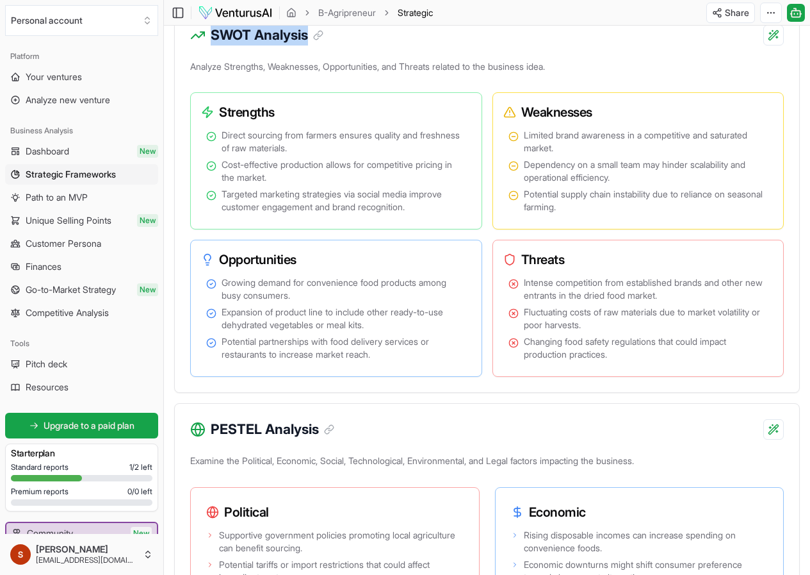
scroll to position [1025, 0]
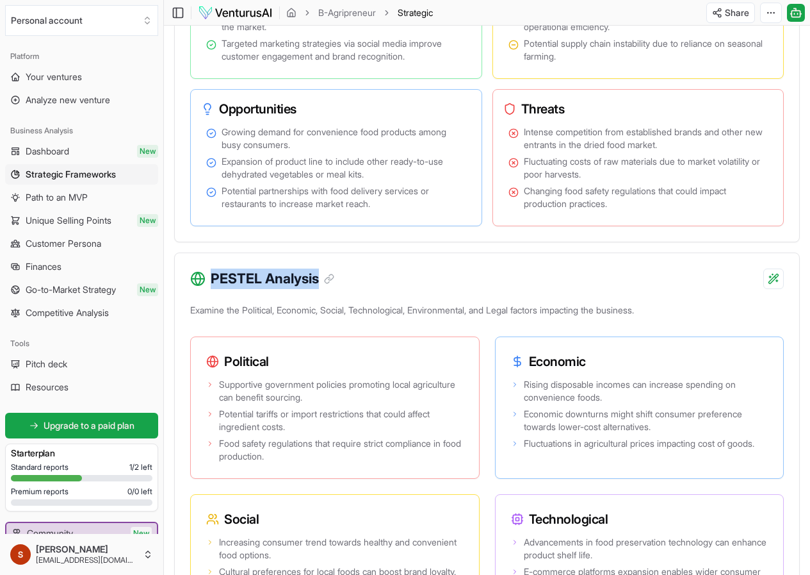
drag, startPoint x: 209, startPoint y: 314, endPoint x: 317, endPoint y: 311, distance: 107.6
click at [317, 289] on div "PESTEL Analysis" at bounding box center [262, 278] width 144 height 20
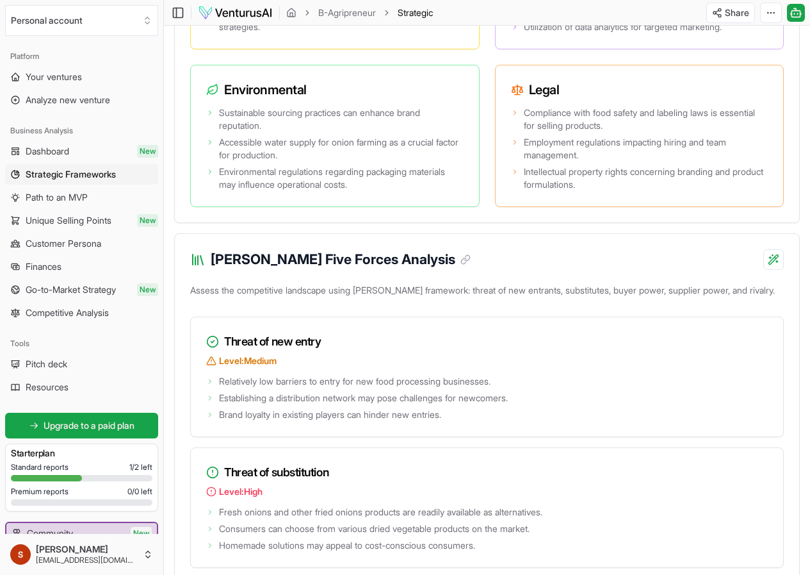
scroll to position [1601, 0]
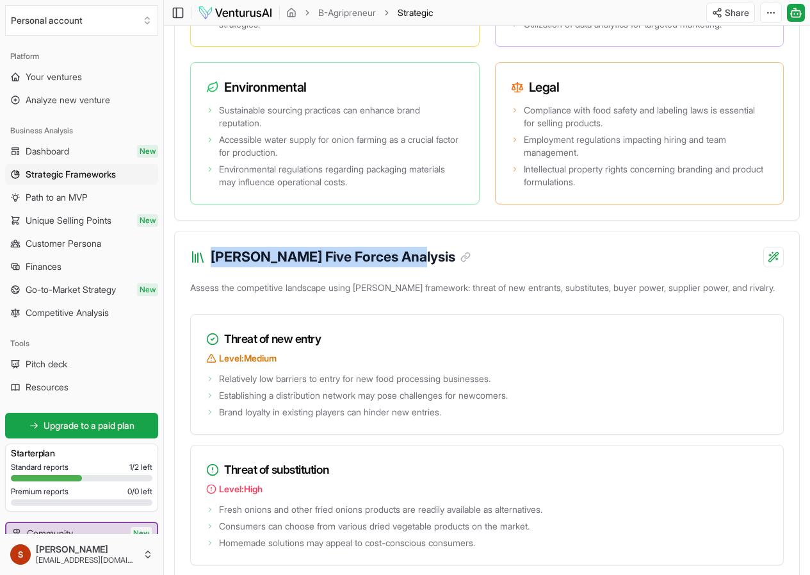
drag, startPoint x: 210, startPoint y: 217, endPoint x: 416, endPoint y: 214, distance: 205.6
click at [416, 231] on div "[PERSON_NAME] Five Forces Analysis" at bounding box center [487, 249] width 624 height 36
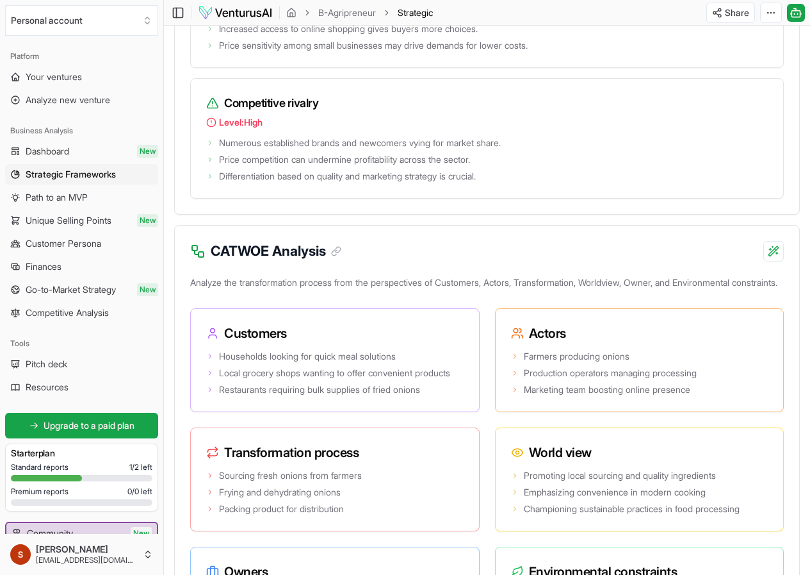
scroll to position [2434, 0]
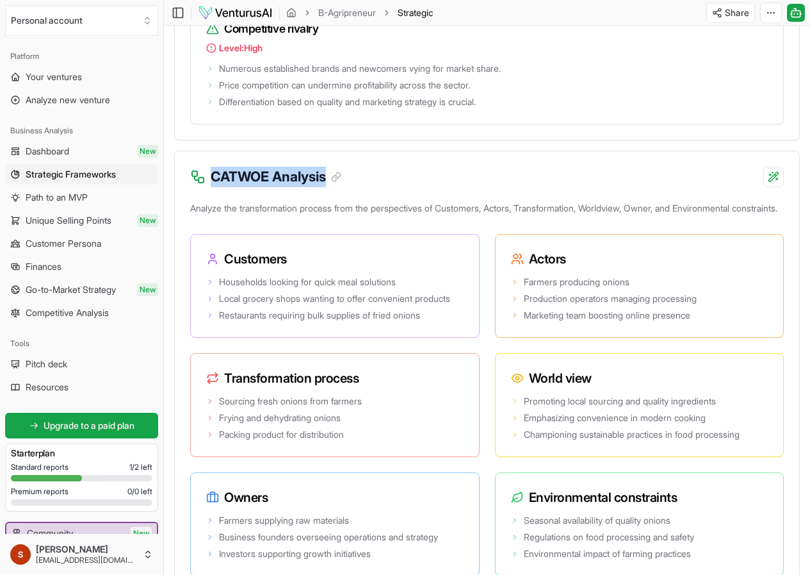
drag, startPoint x: 211, startPoint y: 136, endPoint x: 301, endPoint y: 138, distance: 90.3
click at [357, 151] on div "CATWOE Analysis" at bounding box center [487, 169] width 624 height 36
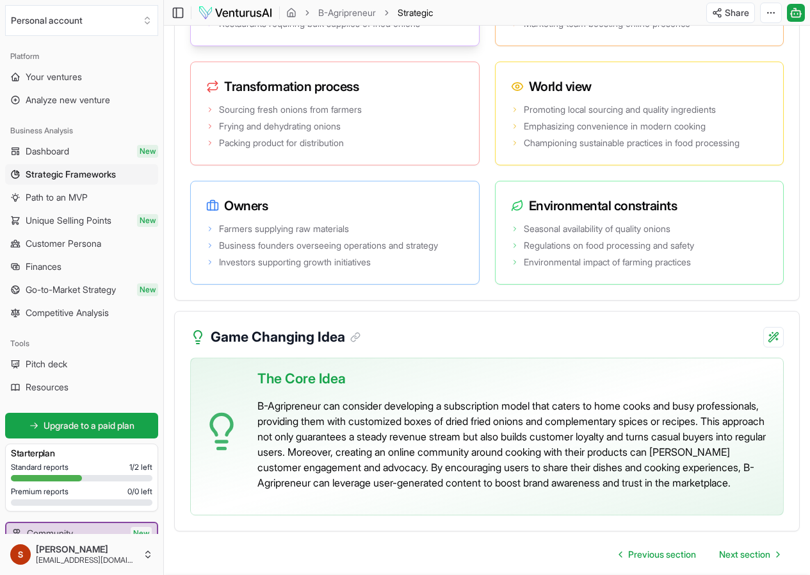
scroll to position [2796, 0]
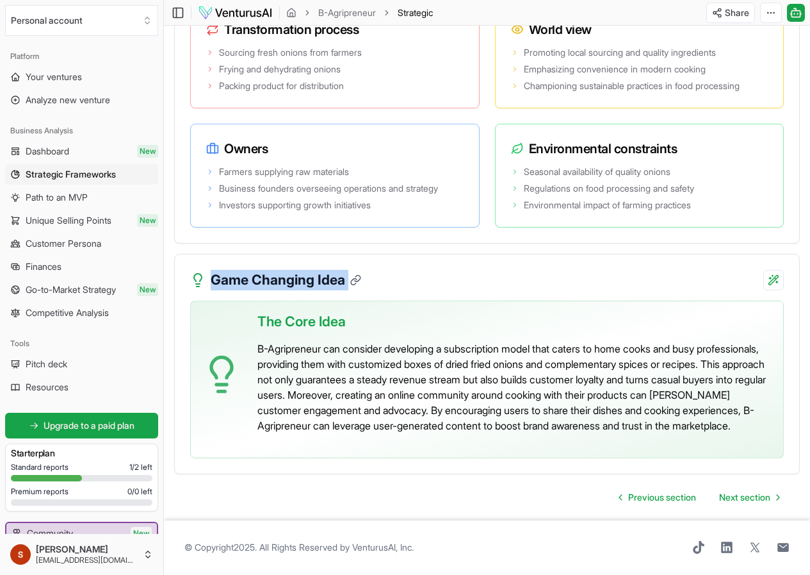
drag, startPoint x: 201, startPoint y: 247, endPoint x: 355, endPoint y: 249, distance: 154.4
click at [355, 270] on div "Game Changing Idea" at bounding box center [275, 280] width 170 height 20
click at [753, 491] on span "Next section" at bounding box center [744, 497] width 51 height 13
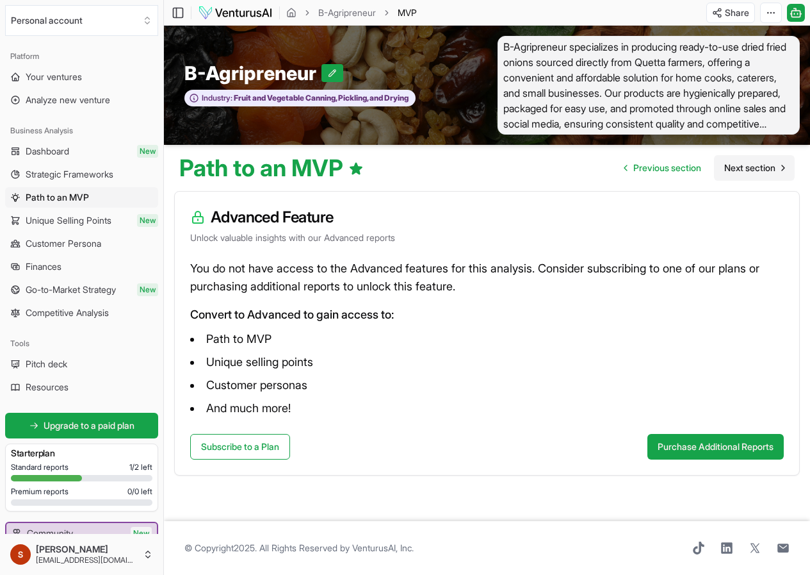
click at [740, 171] on span "Next section" at bounding box center [749, 167] width 51 height 13
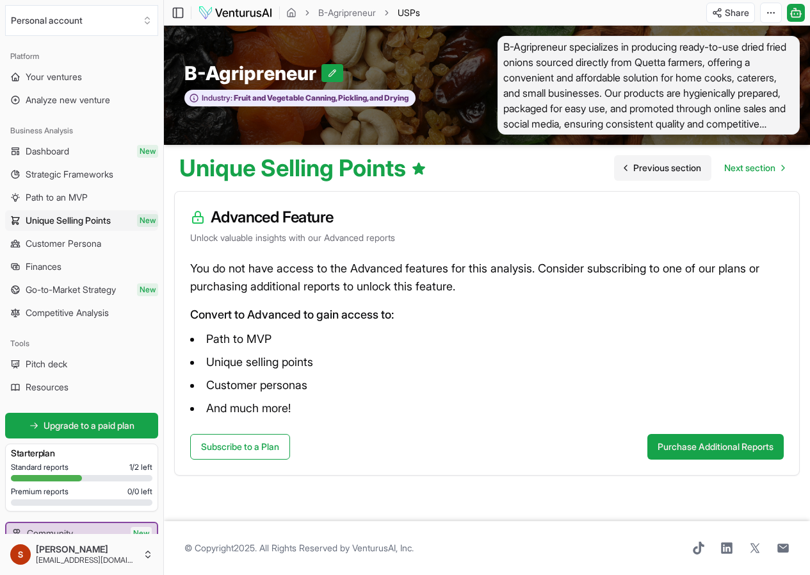
click at [631, 158] on link "Previous section" at bounding box center [662, 168] width 97 height 26
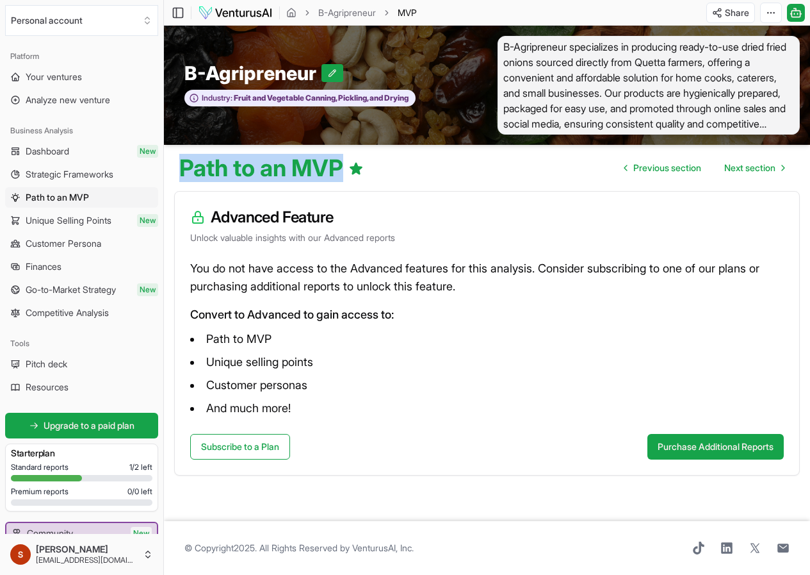
drag, startPoint x: 169, startPoint y: 167, endPoint x: 395, endPoint y: 170, distance: 225.5
click at [395, 170] on div "Path to an MVP Previous section Next section" at bounding box center [487, 163] width 646 height 36
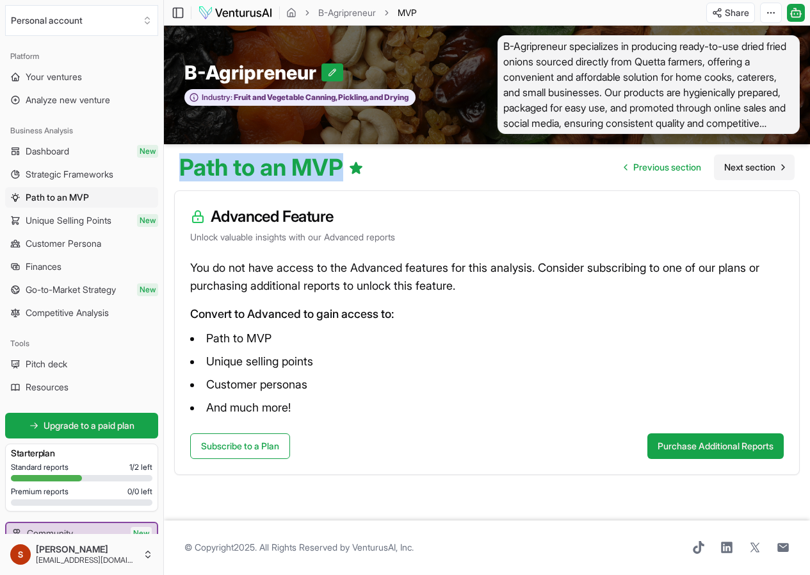
click at [762, 163] on span "Next section" at bounding box center [749, 167] width 51 height 13
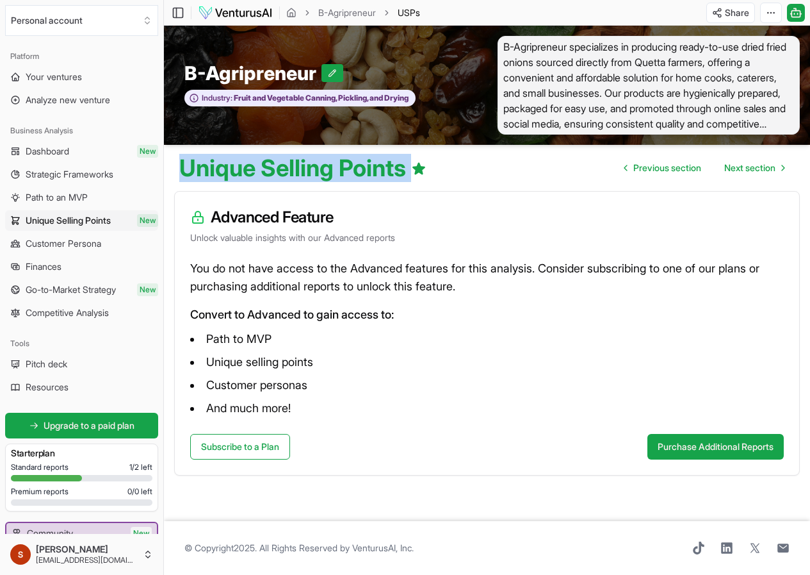
drag, startPoint x: 167, startPoint y: 170, endPoint x: 510, endPoint y: 181, distance: 343.5
click at [510, 181] on div "Unique Selling Points Previous section Next section" at bounding box center [487, 163] width 646 height 36
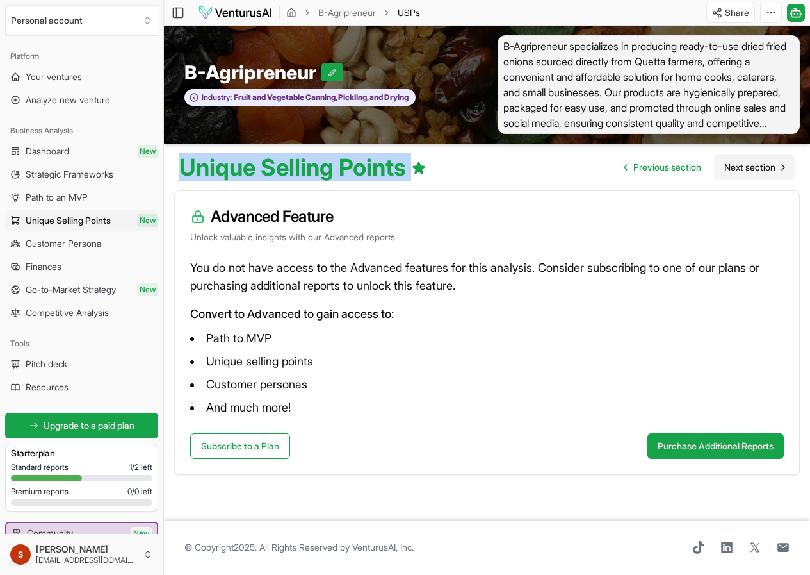
click at [724, 177] on link "Next section" at bounding box center [754, 167] width 81 height 26
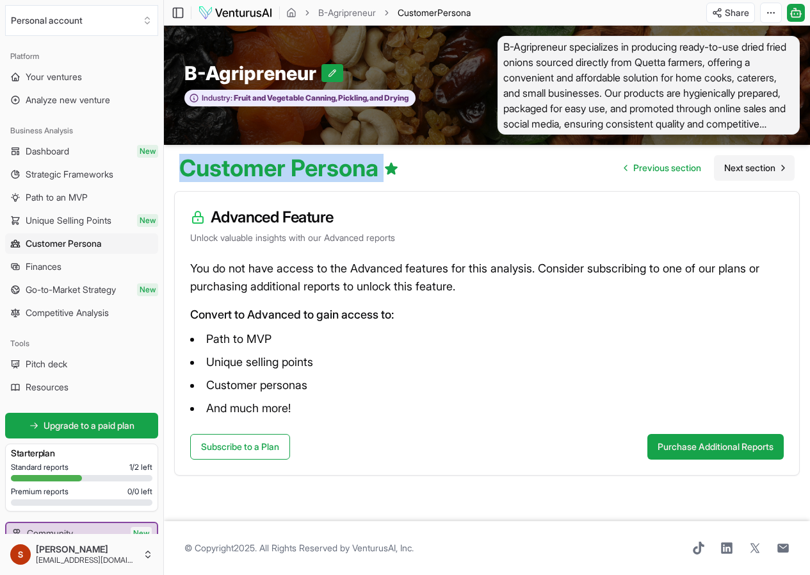
click at [762, 177] on link "Next section" at bounding box center [754, 168] width 81 height 26
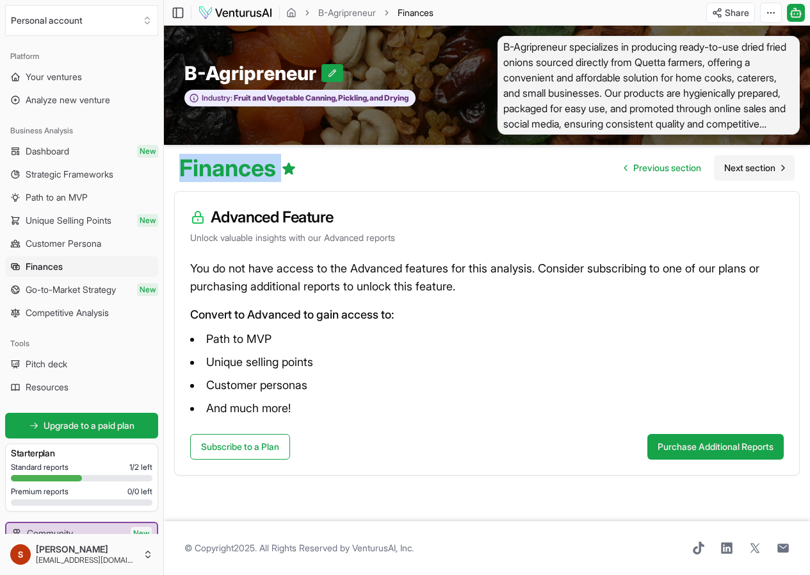
click at [751, 161] on link "Next section" at bounding box center [754, 168] width 81 height 26
click at [295, 172] on h1 "Finances" at bounding box center [237, 168] width 117 height 26
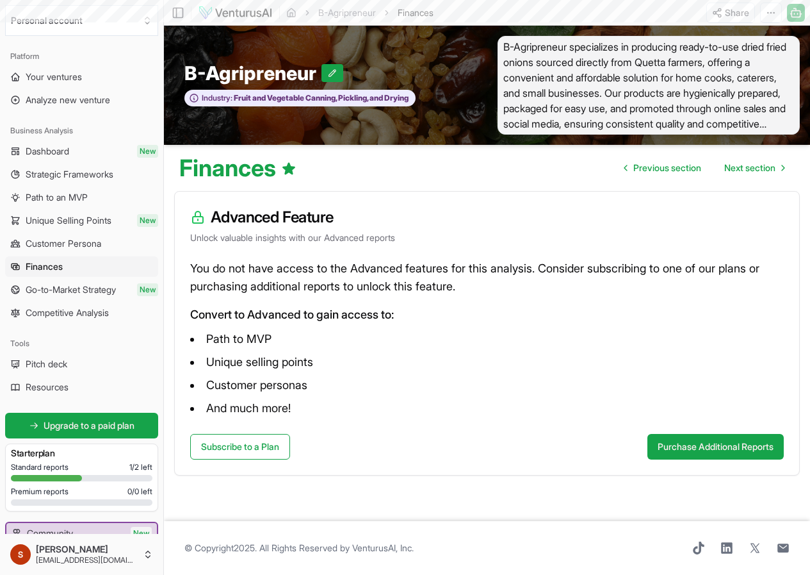
scroll to position [1, 0]
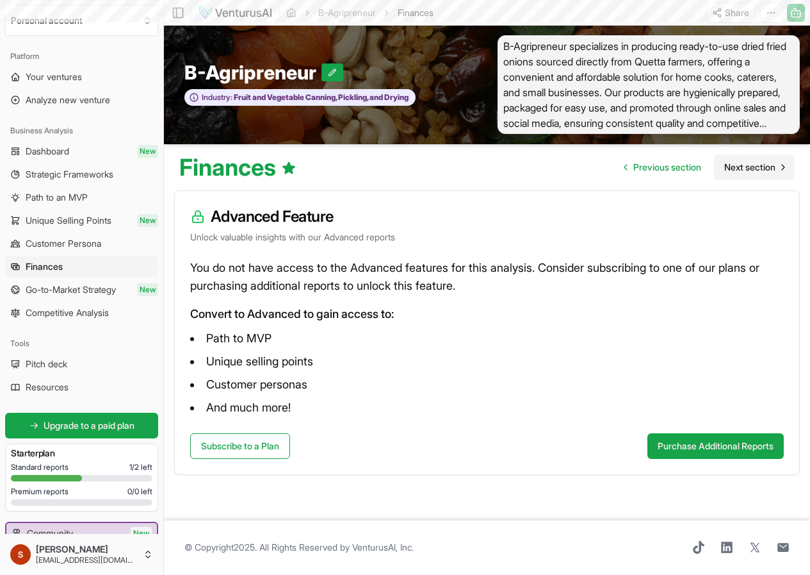
click at [770, 170] on link "Next section" at bounding box center [754, 167] width 81 height 26
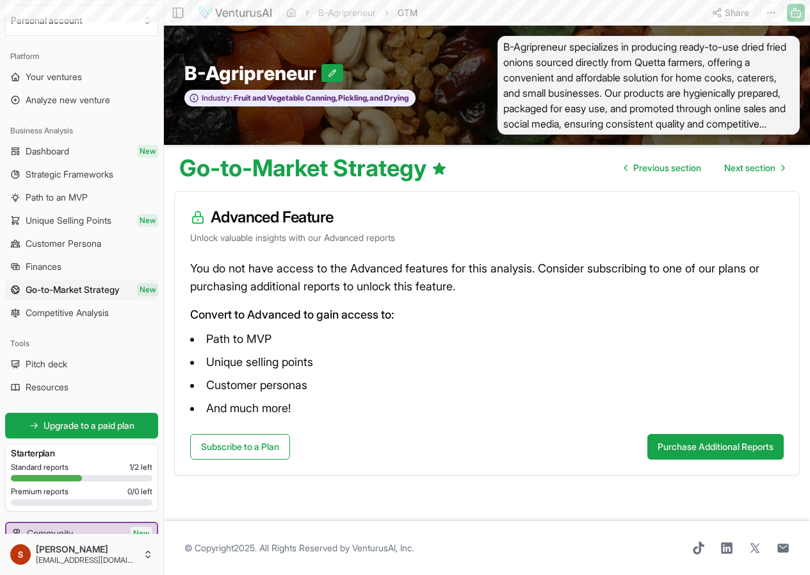
click at [537, 257] on div "Advanced Feature Unlock valuable insights with our Advanced reports" at bounding box center [487, 226] width 624 height 68
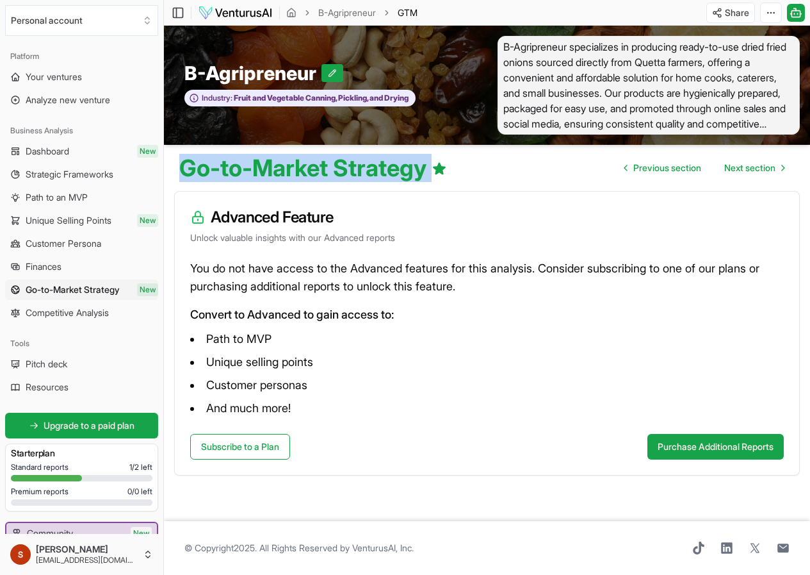
drag, startPoint x: 172, startPoint y: 172, endPoint x: 550, endPoint y: 184, distance: 377.4
click at [550, 181] on div "Go-to-Market Strategy Previous section Next section" at bounding box center [487, 163] width 646 height 36
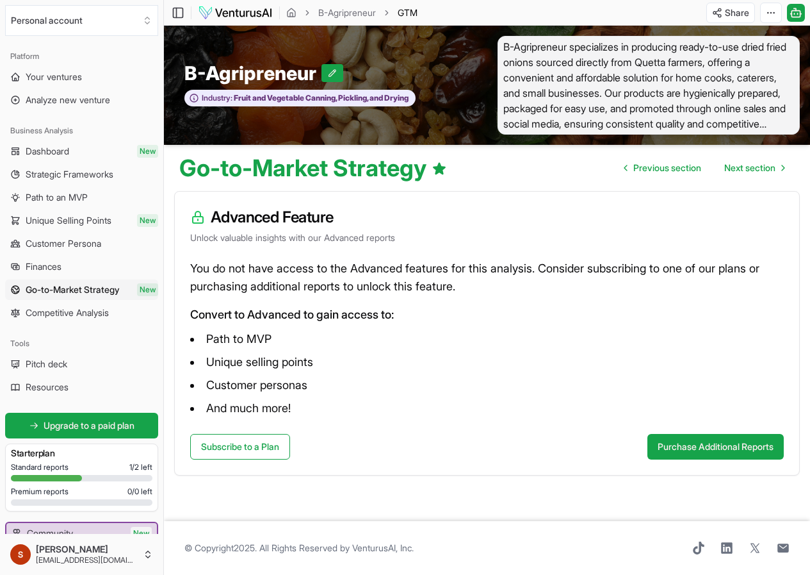
click at [526, 168] on div "Go-to-Market Strategy Previous section Next section" at bounding box center [487, 163] width 646 height 36
click at [680, 167] on span "Previous section" at bounding box center [667, 167] width 68 height 13
click at [751, 170] on span "Next section" at bounding box center [749, 167] width 51 height 13
click at [728, 173] on span "Next section" at bounding box center [749, 167] width 51 height 13
click at [510, 215] on h3 "Advanced Feature" at bounding box center [487, 217] width 594 height 20
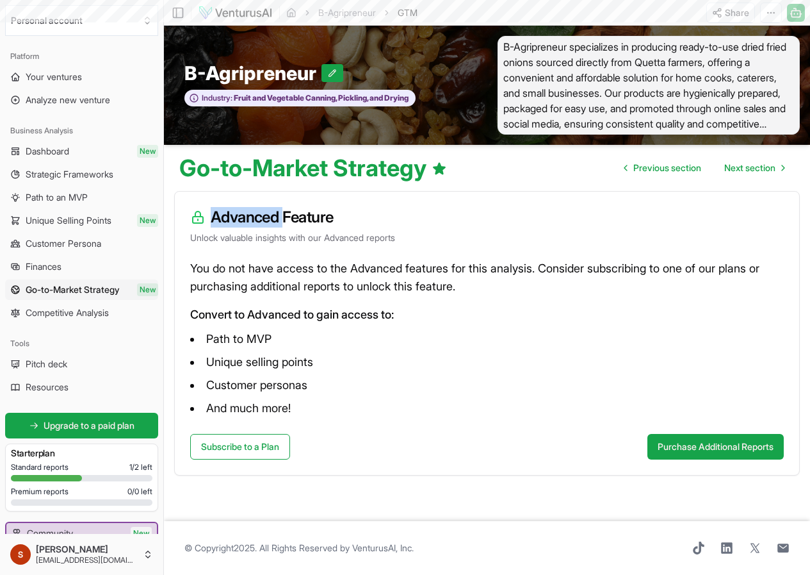
click at [510, 215] on h3 "Advanced Feature" at bounding box center [487, 217] width 594 height 20
click at [557, 207] on div "Advanced Feature Unlock valuable insights with our Advanced reports" at bounding box center [487, 226] width 624 height 68
click at [735, 164] on span "Next section" at bounding box center [749, 167] width 51 height 13
drag, startPoint x: 131, startPoint y: 330, endPoint x: 0, endPoint y: 299, distance: 134.9
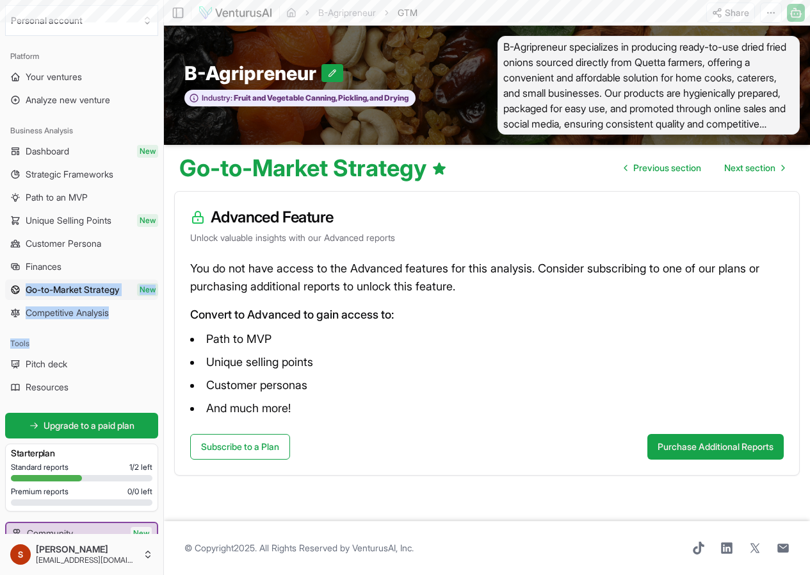
click at [0, 299] on div "Platform Your ventures Analyze new venture Business Analysis Dashboard New Stra…" at bounding box center [81, 287] width 163 height 493
click at [111, 329] on div "Tools Pitch deck Resources" at bounding box center [81, 365] width 163 height 74
drag, startPoint x: 126, startPoint y: 330, endPoint x: 26, endPoint y: 312, distance: 101.5
click at [26, 312] on div "Platform Your ventures Analyze new venture Business Analysis Dashboard New Stra…" at bounding box center [81, 287] width 163 height 493
